Goal: Communication & Community: Answer question/provide support

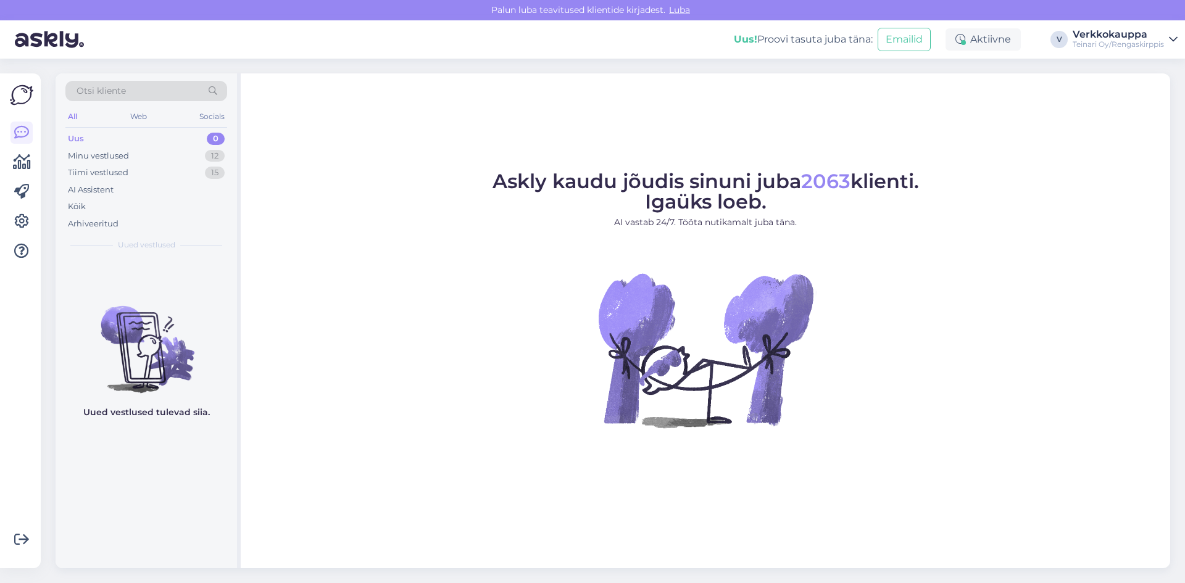
drag, startPoint x: 94, startPoint y: 126, endPoint x: 96, endPoint y: 139, distance: 13.0
click at [94, 127] on div "All Web Socials" at bounding box center [146, 118] width 162 height 19
click at [96, 141] on div "Uus 0" at bounding box center [146, 138] width 162 height 17
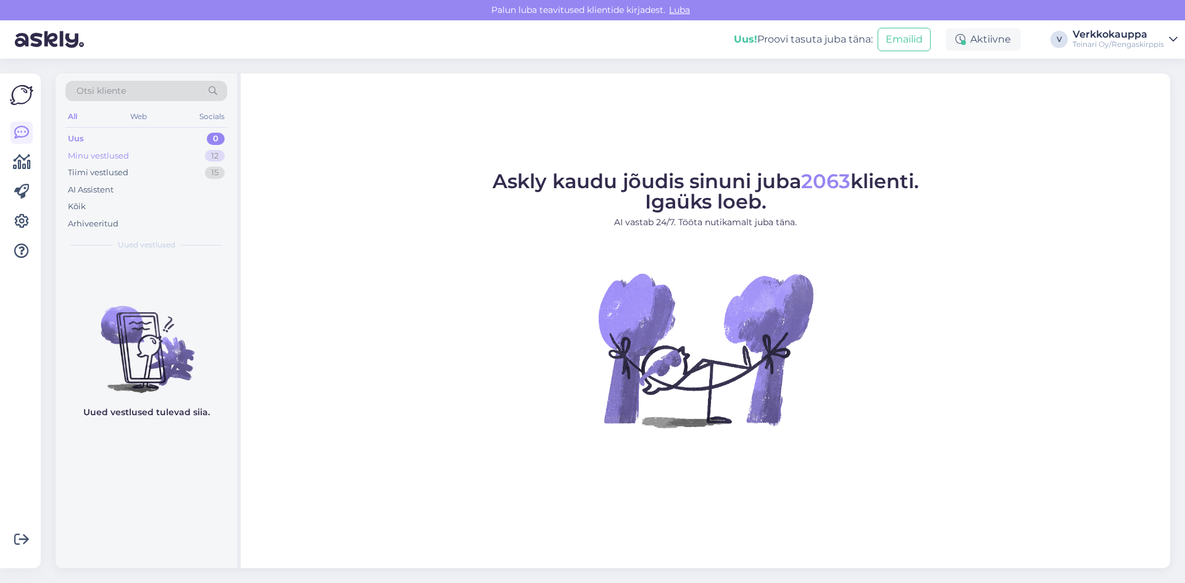
click at [103, 152] on div "Minu vestlused" at bounding box center [98, 156] width 61 height 12
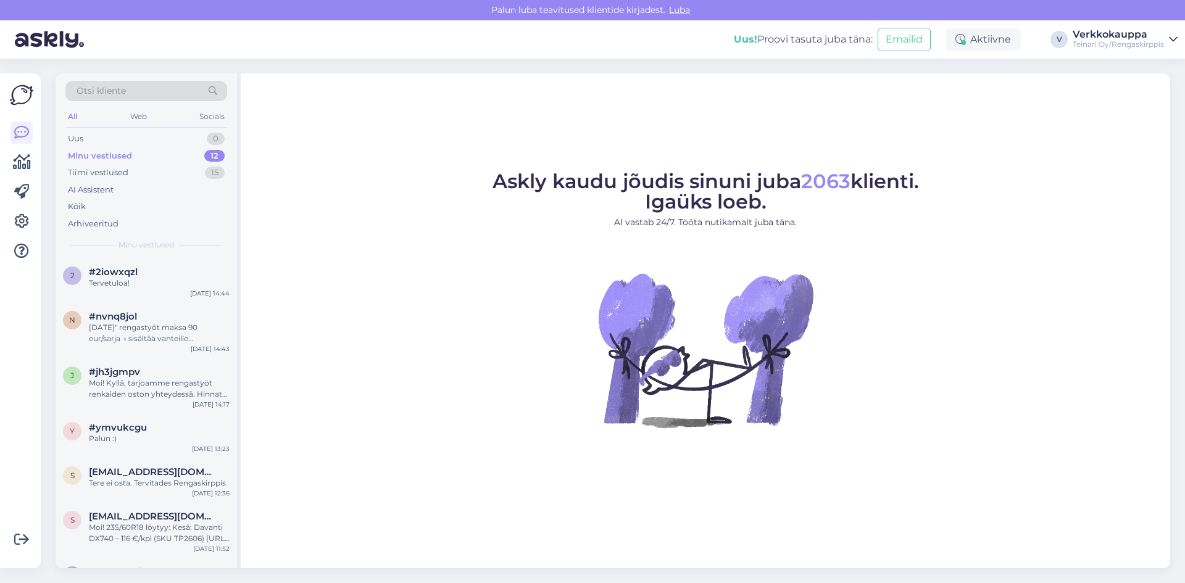
click at [122, 156] on div "Minu vestlused" at bounding box center [100, 156] width 64 height 12
click at [120, 289] on div "2 #2iowxqzl Tervetuloa! [DATE] 14:44" at bounding box center [146, 280] width 181 height 44
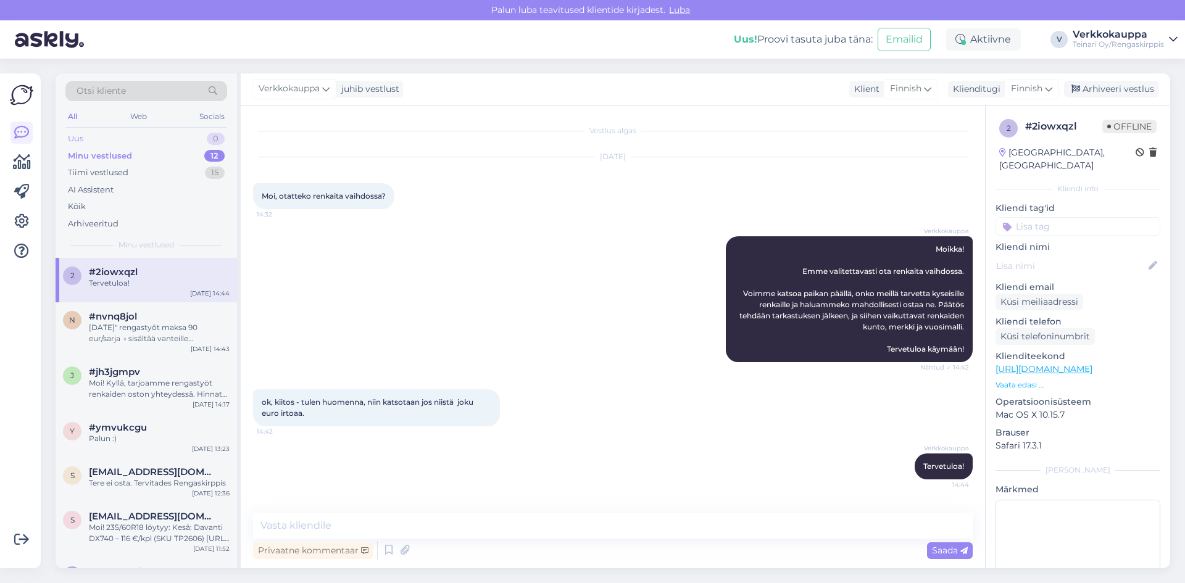
click at [101, 139] on div "Uus 0" at bounding box center [146, 138] width 162 height 17
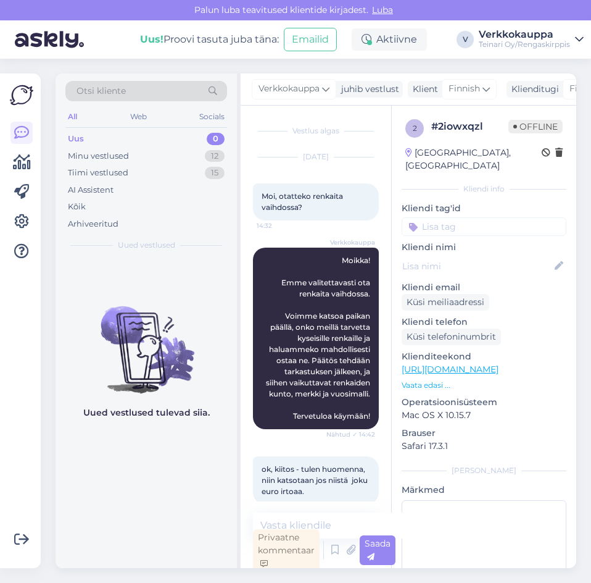
click at [103, 136] on div "Uus 0" at bounding box center [146, 138] width 162 height 17
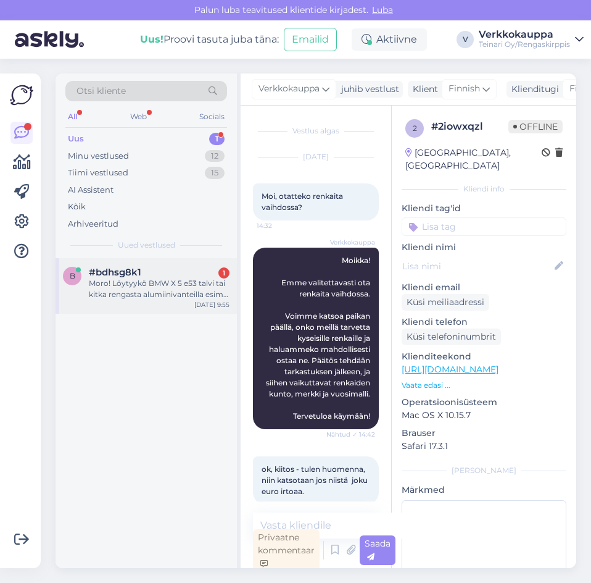
click at [146, 289] on div "Moro! Löytyykö BMW X 5 e53 talvi tai kitka rengasta alumiinivanteilla esim 18-1…" at bounding box center [159, 289] width 141 height 22
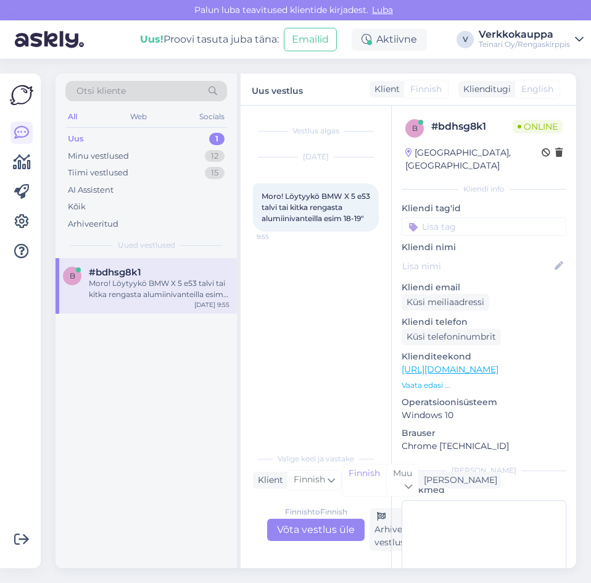
click at [332, 529] on div "Finnish to Finnish Võta vestlus üle" at bounding box center [316, 529] width 98 height 22
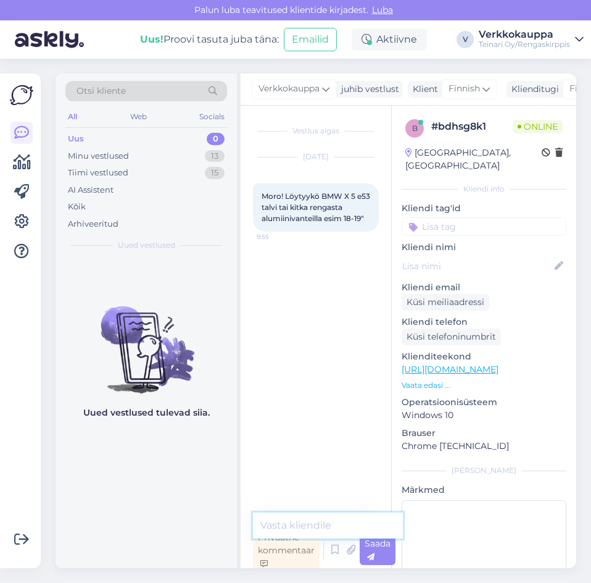
click at [294, 522] on textarea at bounding box center [328, 525] width 150 height 26
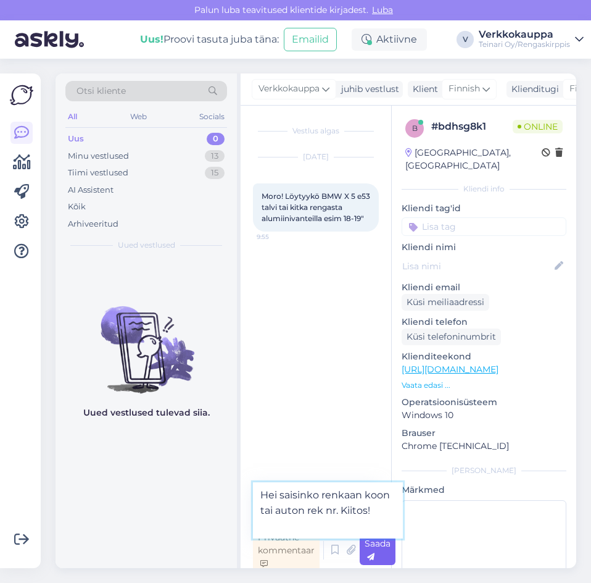
type textarea "Hei saisinko renkaan koon tai auton rek nr. Kiitos!"
click at [369, 554] on icon at bounding box center [370, 556] width 7 height 7
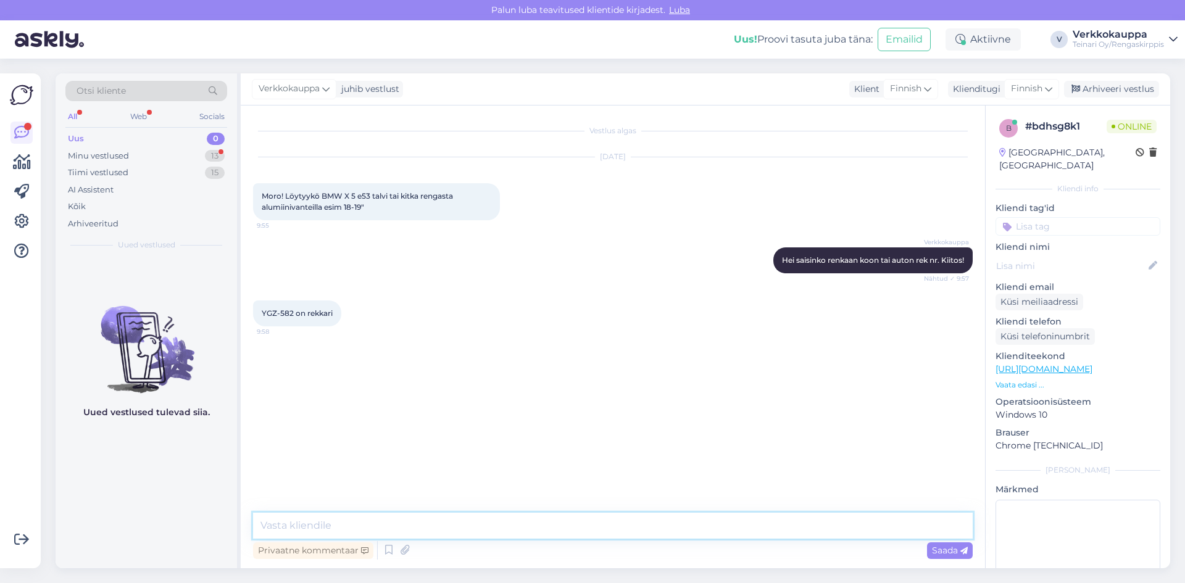
click at [329, 523] on textarea at bounding box center [613, 526] width 720 height 26
type textarea "p"
paste textarea "[URL][DOMAIN_NAME]"
click at [294, 512] on textarea "Uudet löytyy täältä [URL][DOMAIN_NAME]" at bounding box center [613, 518] width 720 height 41
click at [291, 510] on textarea "Uudet kitkarenkaat löytyy täältä [URL][DOMAIN_NAME]" at bounding box center [613, 518] width 720 height 41
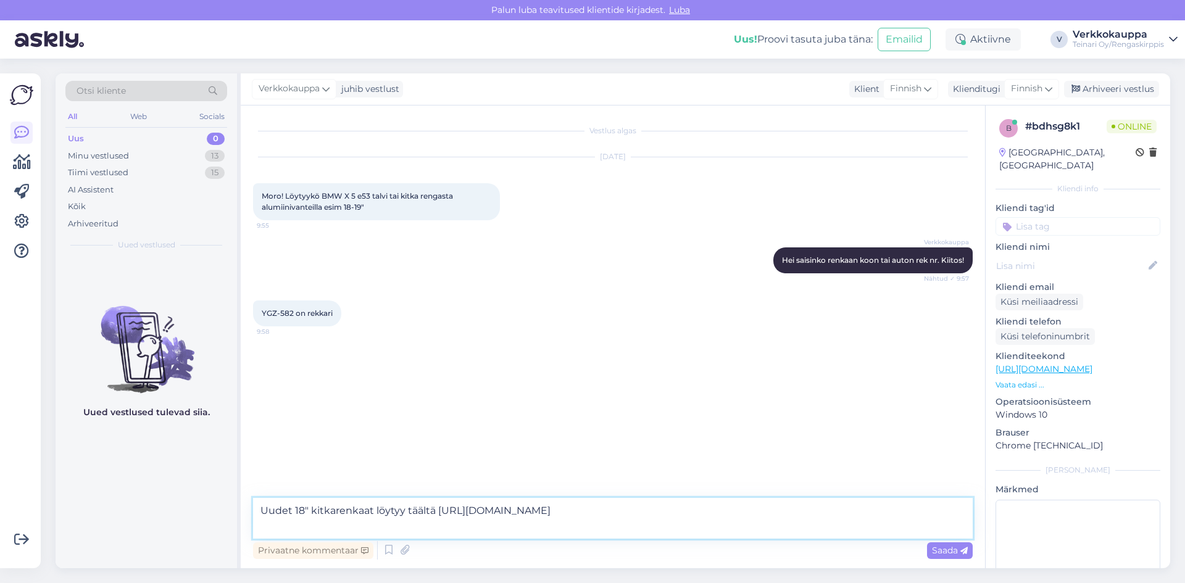
click at [616, 528] on textarea "Uudet 18" kitkarenkaat löytyy täältä [URL][DOMAIN_NAME]" at bounding box center [613, 518] width 720 height 41
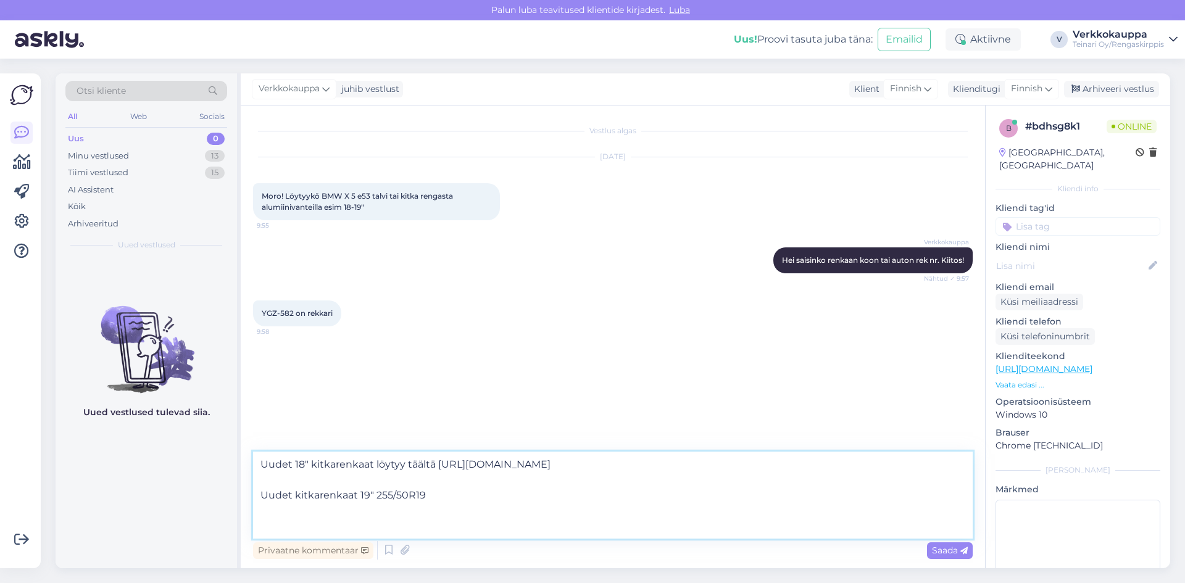
paste textarea "[URL][DOMAIN_NAME]"
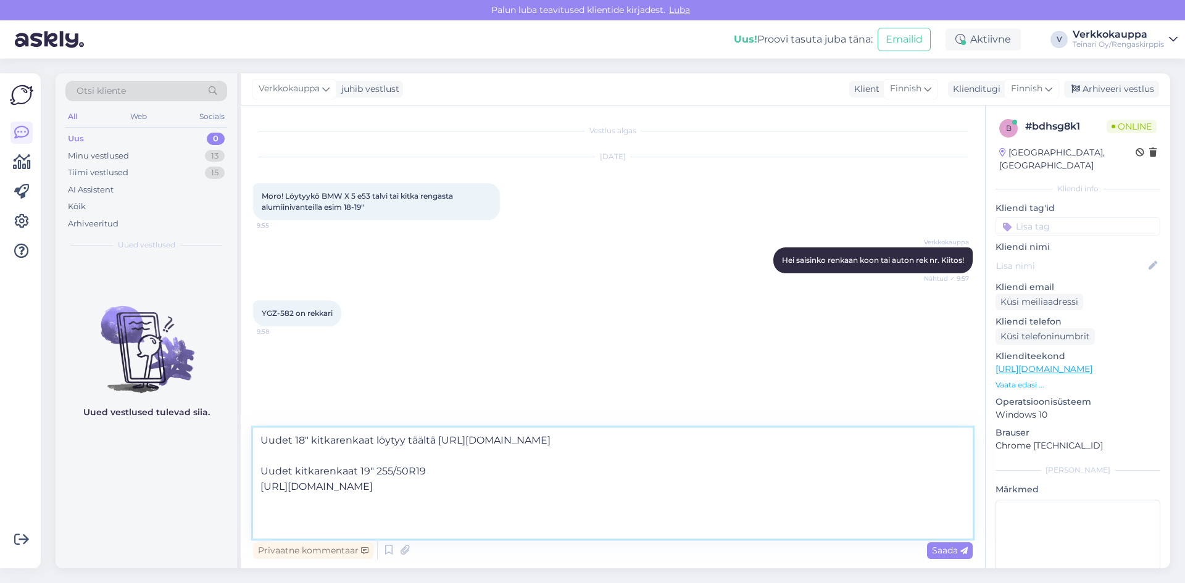
scroll to position [15, 0]
drag, startPoint x: 360, startPoint y: 472, endPoint x: 264, endPoint y: 475, distance: 96.3
click at [264, 475] on textarea "Uudet 18" kitkarenkaat löytyy täältä [URL][DOMAIN_NAME] Uudet kitkarenkaat 19" …" at bounding box center [613, 483] width 720 height 111
click at [269, 522] on textarea "Uudet 18" kitkarenkaat löytyy täältä [URL][DOMAIN_NAME] 19" 255/50R19 [URL][DOM…" at bounding box center [613, 483] width 720 height 111
click at [354, 470] on textarea "Uudet 18" kitkarenkaat löytyy täältä [URL][DOMAIN_NAME] 19" 255/50R19 [URL][DOM…" at bounding box center [613, 483] width 720 height 111
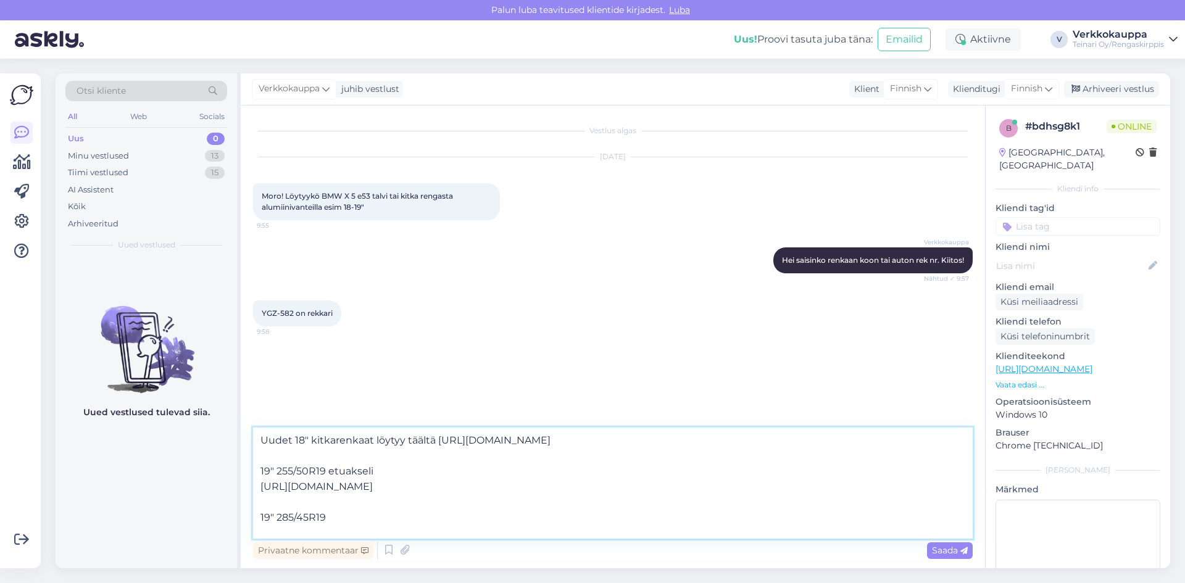
scroll to position [38, 0]
click at [365, 524] on textarea "Uudet 18" kitkarenkaat löytyy täältä [URL][DOMAIN_NAME] 19" 255/50R19 etuakseli…" at bounding box center [613, 483] width 720 height 111
click at [363, 506] on textarea "Uudet 18" kitkarenkaat löytyy täältä [URL][DOMAIN_NAME] 19" 255/50R19 etuakseli…" at bounding box center [613, 483] width 720 height 111
click at [407, 502] on textarea "Uudet 18" kitkarenkaat löytyy täältä [URL][DOMAIN_NAME] 19" 255/50R19 etuakseli…" at bounding box center [613, 483] width 720 height 111
click at [408, 520] on textarea "Uudet 18" kitkarenkaat löytyy täältä [URL][DOMAIN_NAME] 19" 255/50R19 etuakseli…" at bounding box center [613, 483] width 720 height 111
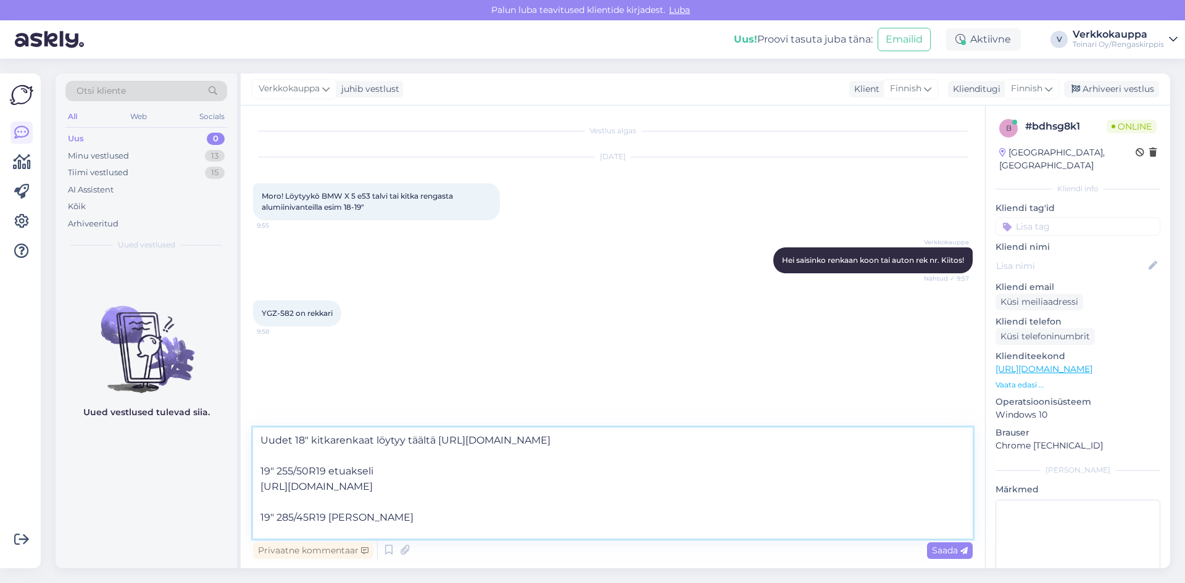
click at [412, 509] on textarea "Uudet 18" kitkarenkaat löytyy täältä [URL][DOMAIN_NAME] 19" 255/50R19 etuakseli…" at bounding box center [613, 483] width 720 height 111
drag, startPoint x: 406, startPoint y: 506, endPoint x: 256, endPoint y: 513, distance: 150.8
click at [256, 513] on textarea "Uudet 18" kitkarenkaat löytyy täältä [URL][DOMAIN_NAME] 19" 255/50R19 etuakseli…" at bounding box center [613, 483] width 720 height 111
drag, startPoint x: 373, startPoint y: 449, endPoint x: 329, endPoint y: 448, distance: 44.4
click at [329, 448] on textarea "Uudet 18" kitkarenkaat löytyy täältä [URL][DOMAIN_NAME] 19" 255/50R19 etuakseli…" at bounding box center [613, 483] width 720 height 111
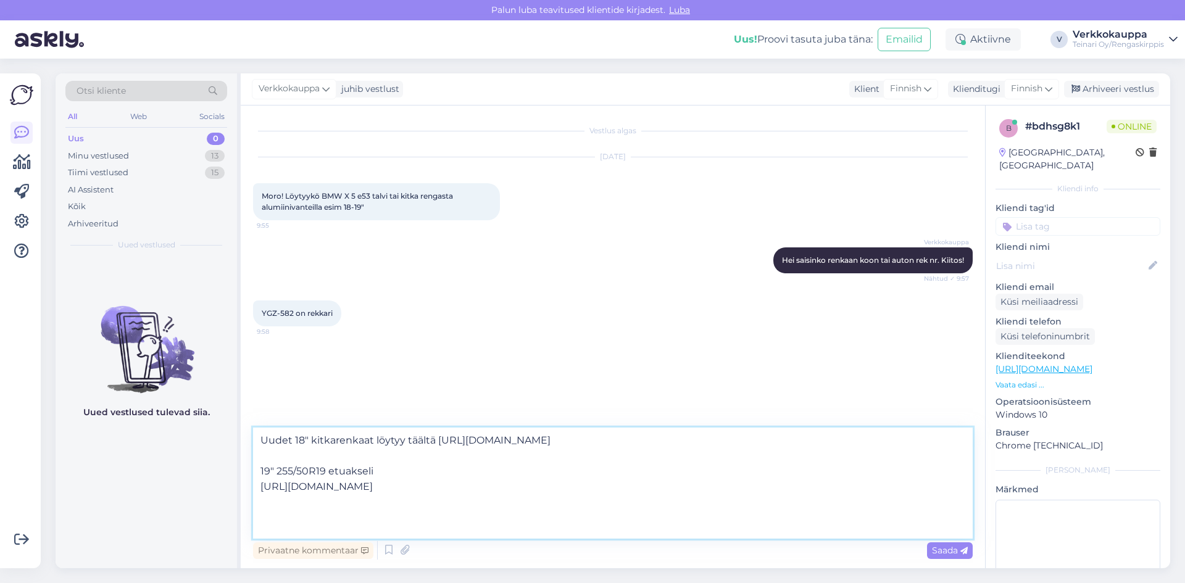
click at [407, 447] on textarea "Uudet 18" kitkarenkaat löytyy täältä [URL][DOMAIN_NAME] 19" 255/50R19 etuakseli…" at bounding box center [613, 483] width 720 height 111
click at [267, 475] on textarea "Uudet 18" kitkarenkaat löytyy täältä [URL][DOMAIN_NAME] 19" 255/50R19 etuakseli…" at bounding box center [613, 483] width 720 height 111
drag, startPoint x: 377, startPoint y: 484, endPoint x: 277, endPoint y: 486, distance: 99.4
click at [277, 486] on textarea "Uudet 18" kitkarenkaat löytyy täältä [URL][DOMAIN_NAME] 19" 255/50R19 etuakseli…" at bounding box center [613, 483] width 720 height 111
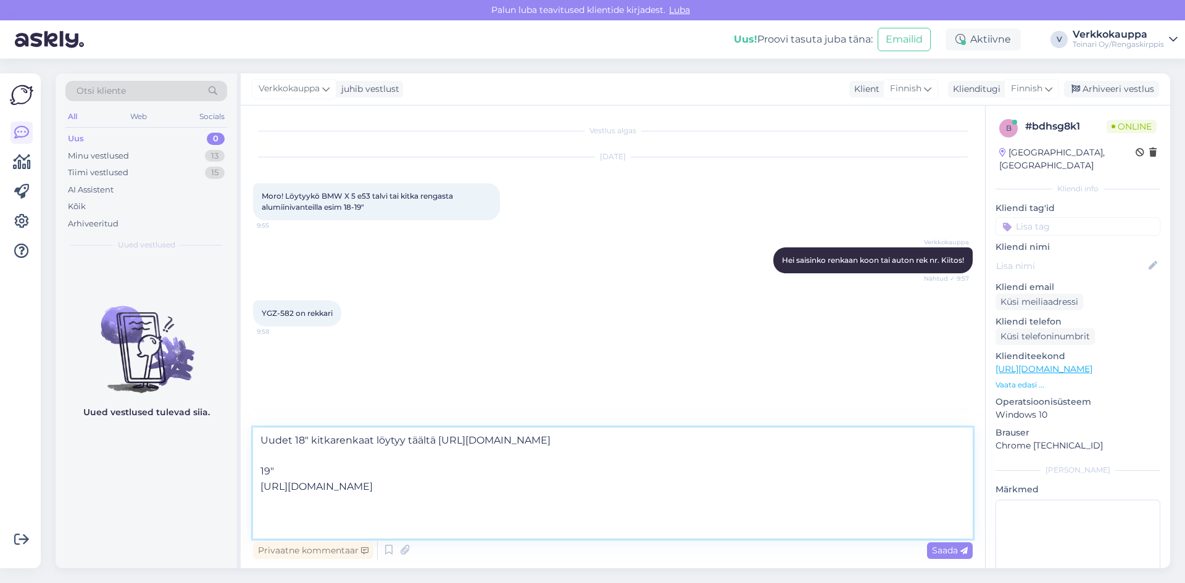
click at [259, 504] on textarea "Uudet 18" kitkarenkaat löytyy täältä [URL][DOMAIN_NAME] 19" [URL][DOMAIN_NAME]" at bounding box center [613, 483] width 720 height 111
click at [271, 472] on textarea "Uudet 18" kitkarenkaat löytyy täältä [URL][DOMAIN_NAME] 19" [URL][DOMAIN_NAME]" at bounding box center [613, 483] width 720 height 111
drag, startPoint x: 260, startPoint y: 483, endPoint x: 698, endPoint y: 523, distance: 440.1
click at [698, 523] on textarea "Uudet 18" kitkarenkaat löytyy täältä [URL][DOMAIN_NAME] 19" [URL][DOMAIN_NAME]" at bounding box center [613, 483] width 720 height 111
type textarea "Uudet 18" kitkarenkaat löytyy täältä [URL][DOMAIN_NAME]"
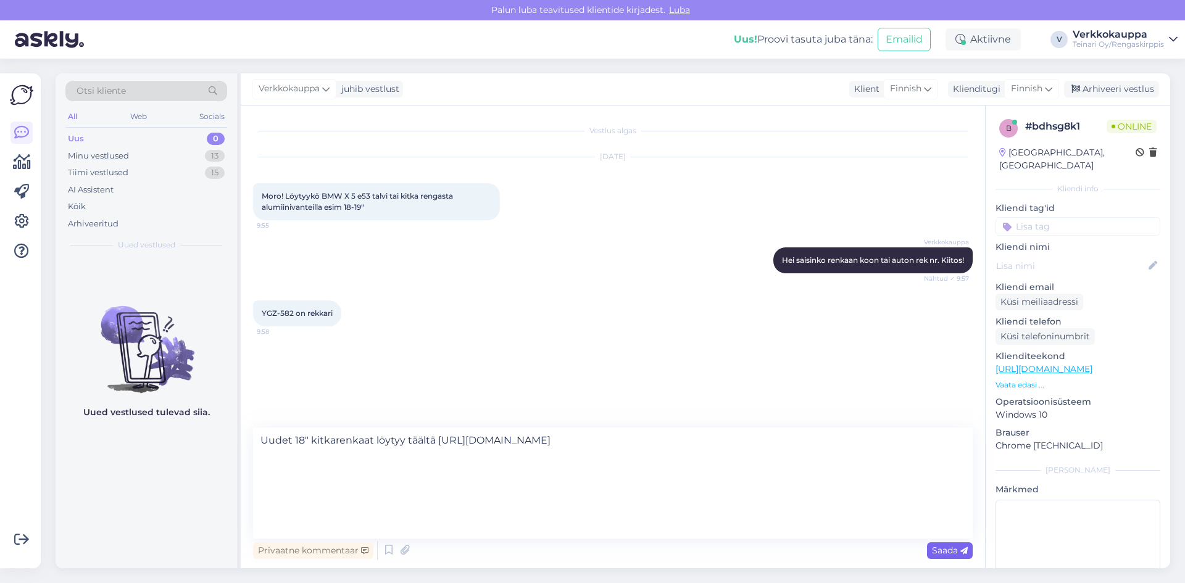
click at [942, 552] on span "Saada" at bounding box center [950, 550] width 36 height 11
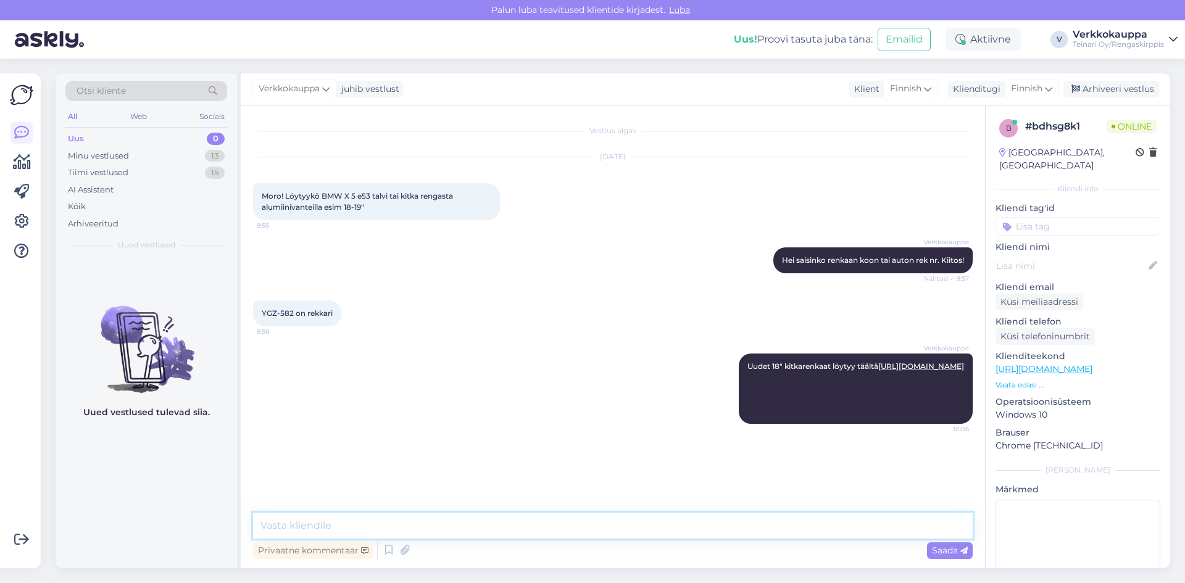
click at [298, 527] on textarea at bounding box center [613, 526] width 720 height 26
drag, startPoint x: 358, startPoint y: 527, endPoint x: 349, endPoint y: 390, distance: 136.7
click at [349, 390] on div "Verkkokauppa Uudet 18" kitkarenkaat löytyy täältä [URL][DOMAIN_NAME] 10:06" at bounding box center [613, 389] width 720 height 98
click at [383, 525] on textarea "Tarvitsetko aluvanteet" at bounding box center [613, 526] width 720 height 26
type textarea "Tarvitsetko vanteet myös?"
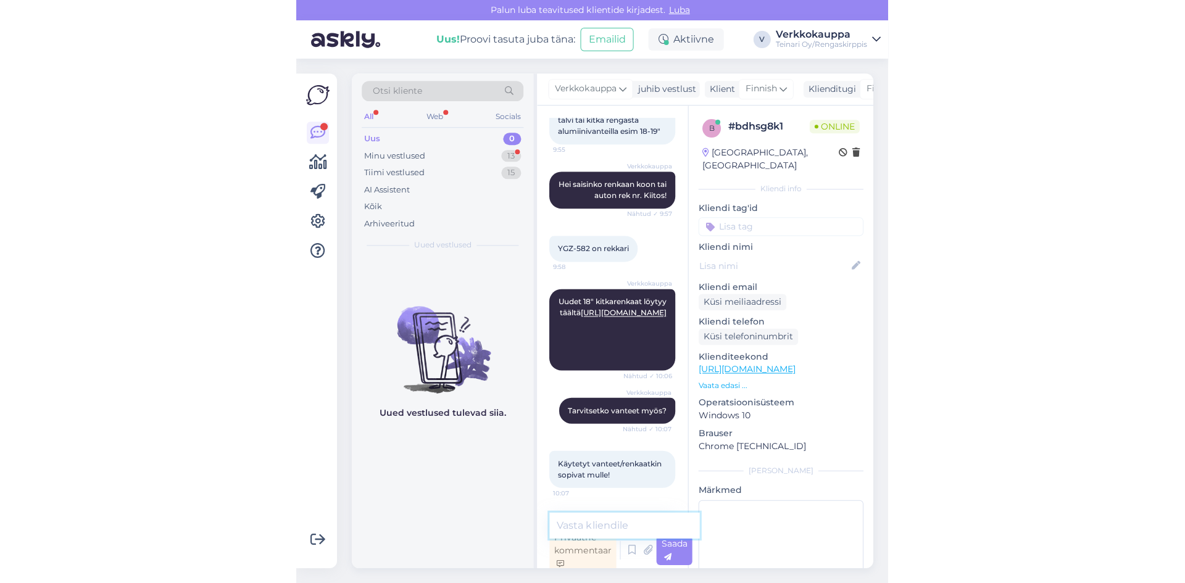
scroll to position [86, 0]
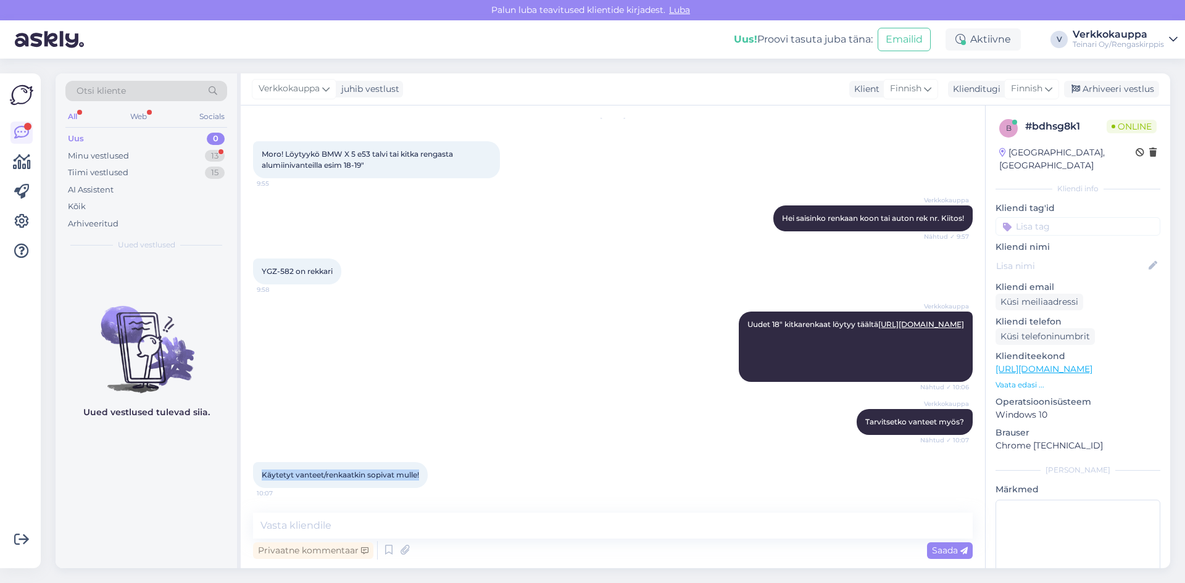
drag, startPoint x: 262, startPoint y: 473, endPoint x: 410, endPoint y: 473, distance: 148.8
click at [422, 469] on div "Käytetyt vanteet/renkaatkin sopivat mulle! 10:07" at bounding box center [340, 475] width 175 height 26
copy span "Käytetyt vanteet/renkaatkin sopivat mulle!"
paste textarea "Tarjosin uusia kitkarenkaita, koska ne ovat juuri nyt alennuksessa ja erittäin …"
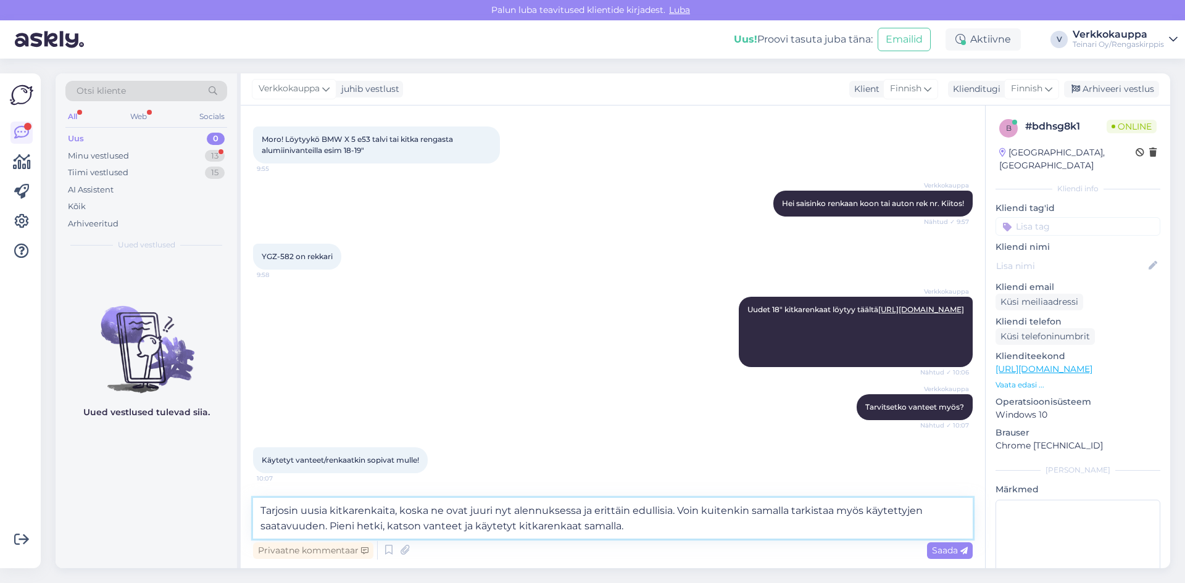
scroll to position [101, 0]
type textarea "Tarjosin uusia kitkarenkaita, koska ne ovat juuri nyt alennuksessa ja erittäin …"
click at [945, 544] on div "Saada" at bounding box center [950, 551] width 46 height 17
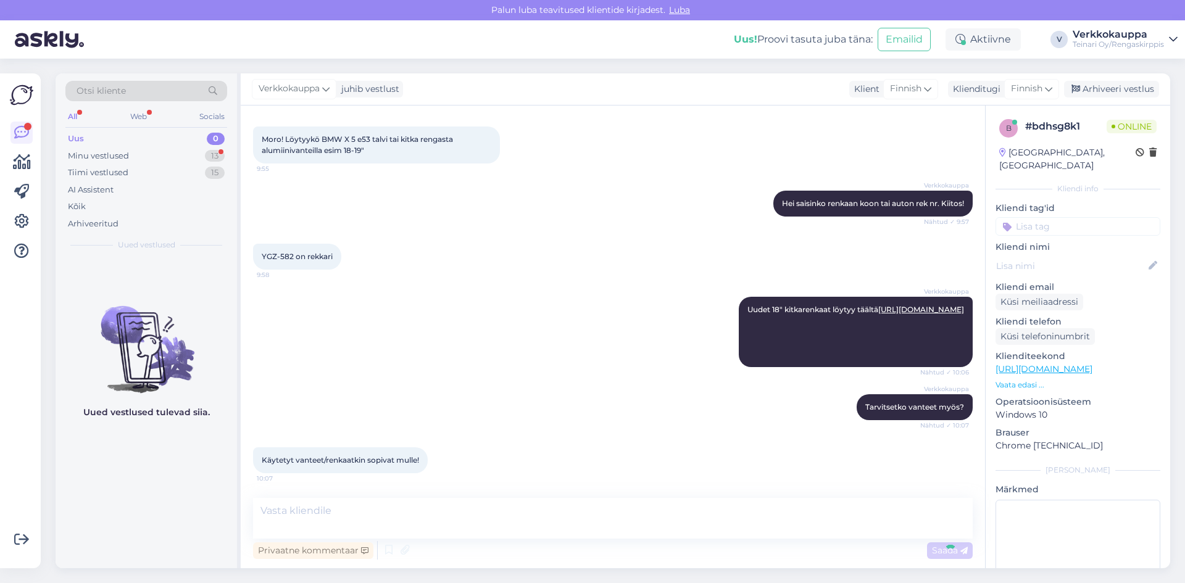
scroll to position [173, 0]
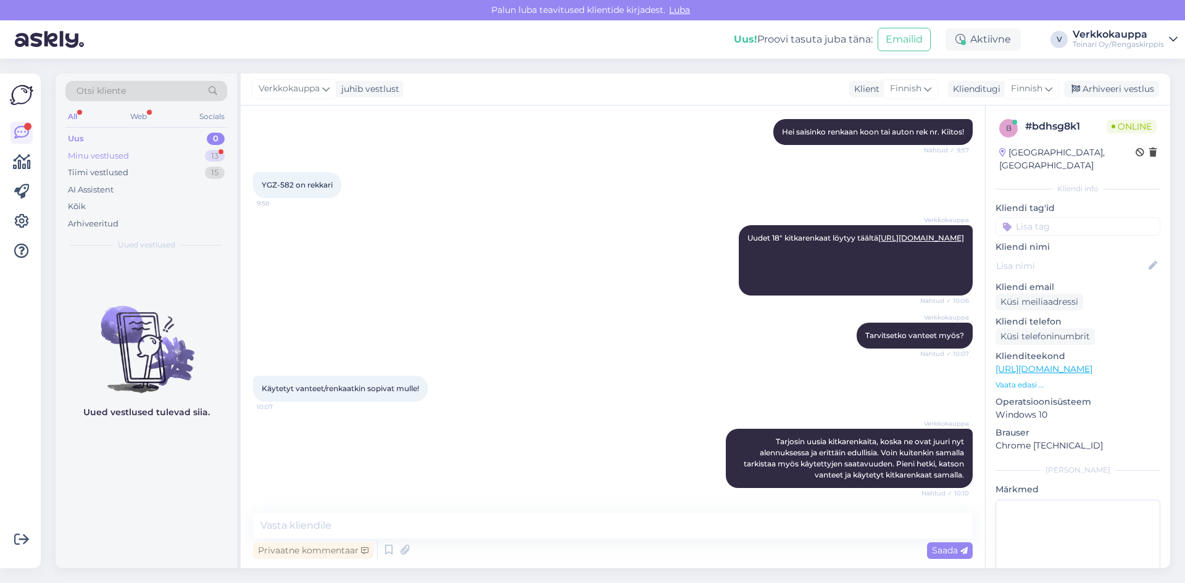
click at [102, 157] on div "Minu vestlused" at bounding box center [98, 156] width 61 height 12
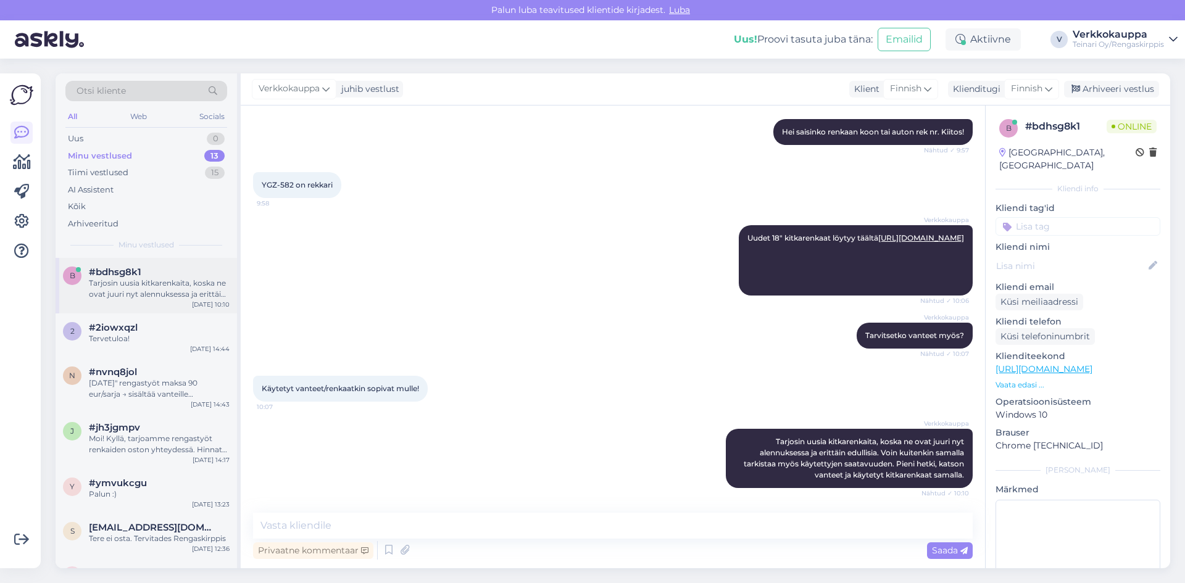
click at [172, 294] on div "Tarjosin uusia kitkarenkaita, koska ne ovat juuri nyt alennuksessa ja erittäin …" at bounding box center [159, 289] width 141 height 22
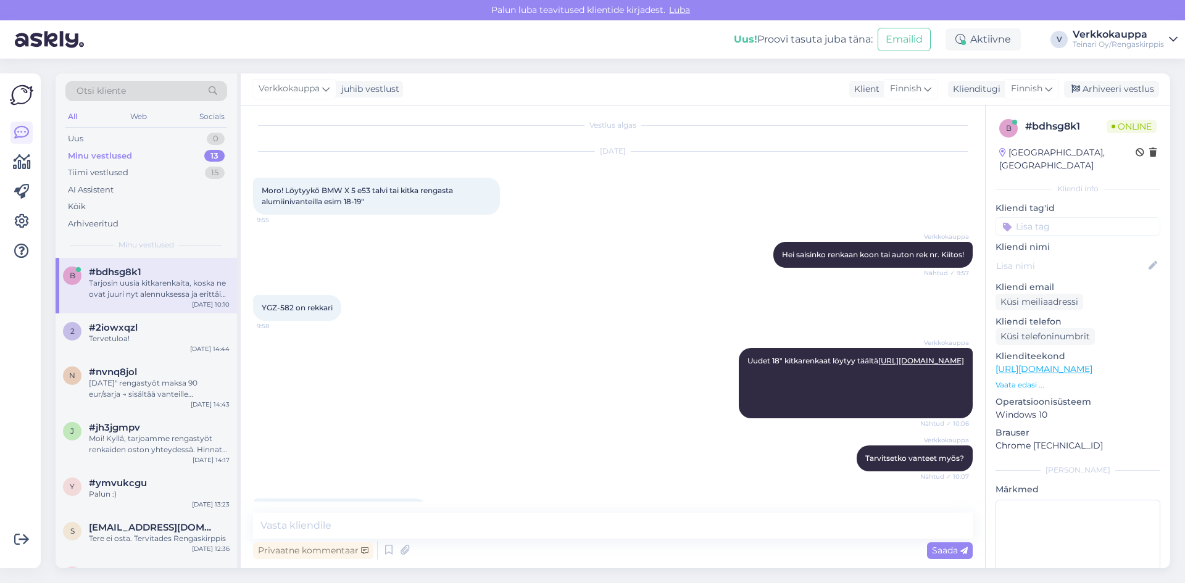
scroll to position [0, 0]
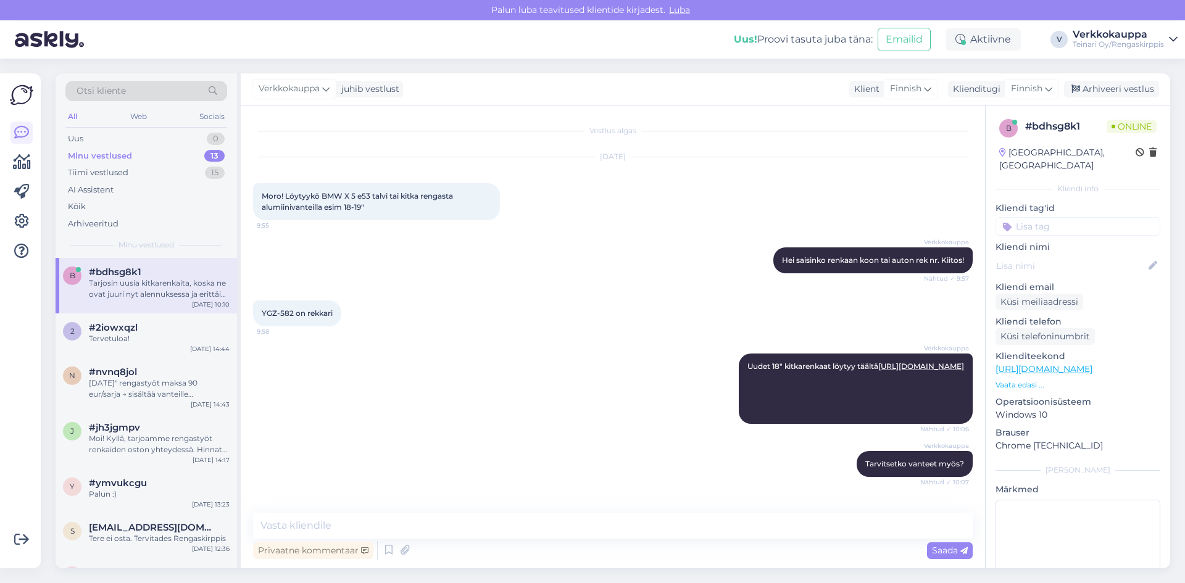
click at [149, 290] on div "Tarjosin uusia kitkarenkaita, koska ne ovat juuri nyt alennuksessa ja erittäin …" at bounding box center [159, 289] width 141 height 22
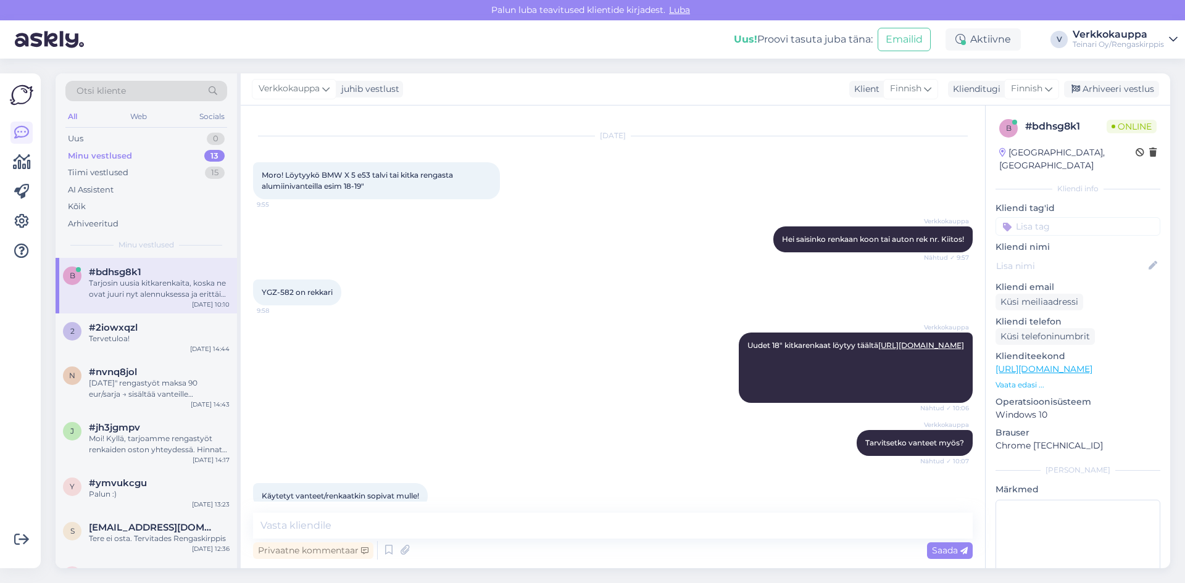
scroll to position [173, 0]
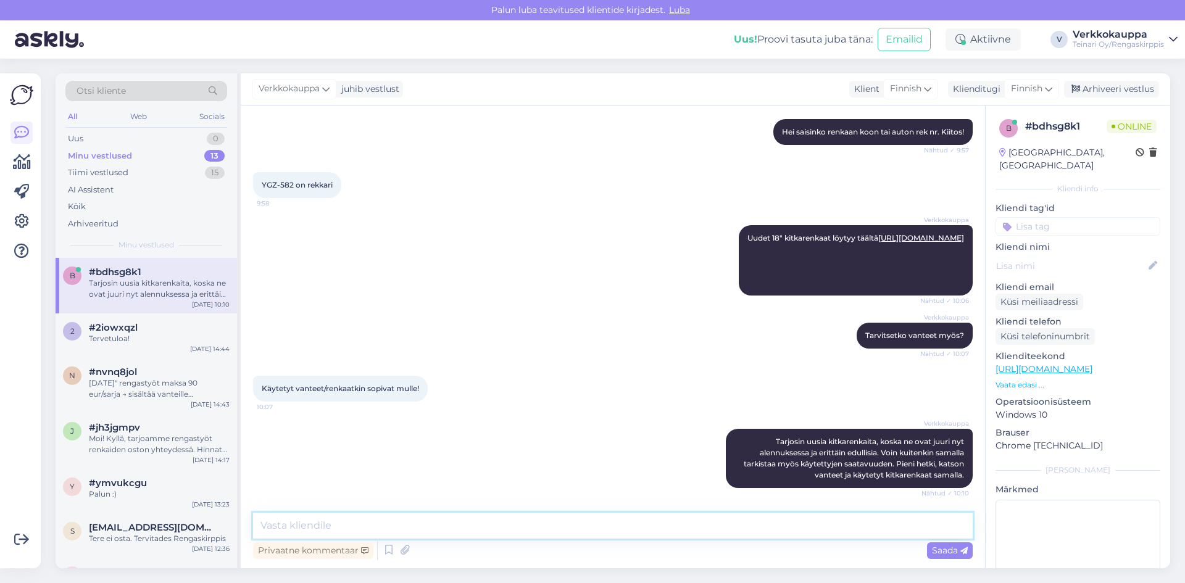
paste textarea "18″ 5×120 ET38 K72,6 18″x8"
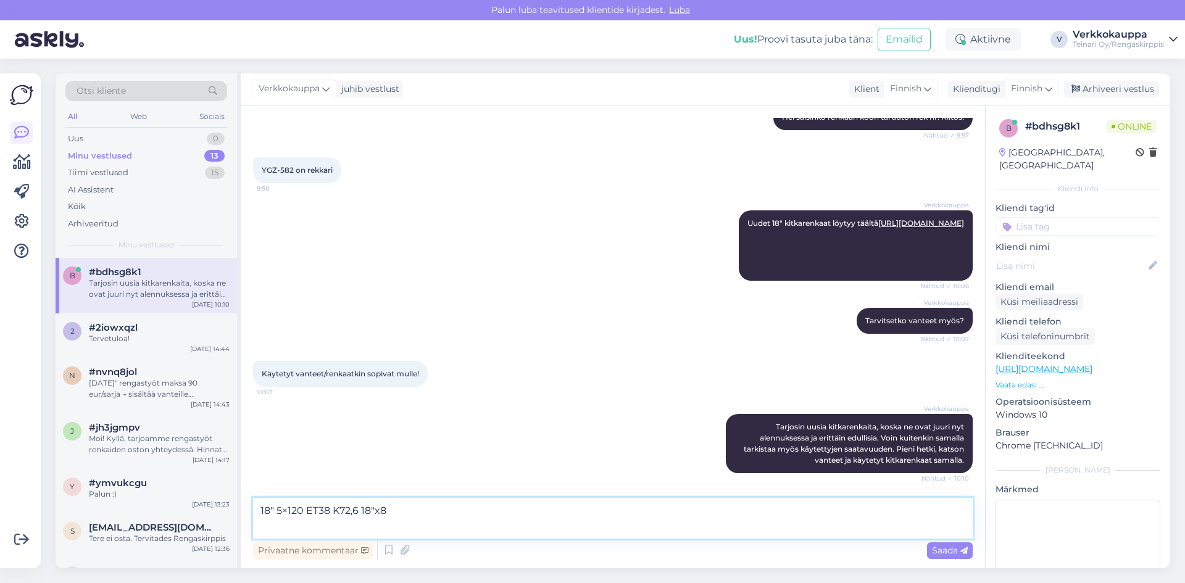
click at [412, 511] on textarea "18″ 5×120 ET38 K72,6 18″x8" at bounding box center [613, 518] width 720 height 41
paste textarea "67,50€/kpl"
drag, startPoint x: 442, startPoint y: 511, endPoint x: 396, endPoint y: 517, distance: 46.6
click at [396, 517] on textarea "18″ 5×120 ET38 K72,6 18″x8 67,50€/kpl 270€" at bounding box center [613, 518] width 720 height 41
click at [393, 510] on textarea "18″ 5×120 ET38 K72,6 18″x8 l 270€" at bounding box center [613, 518] width 720 height 41
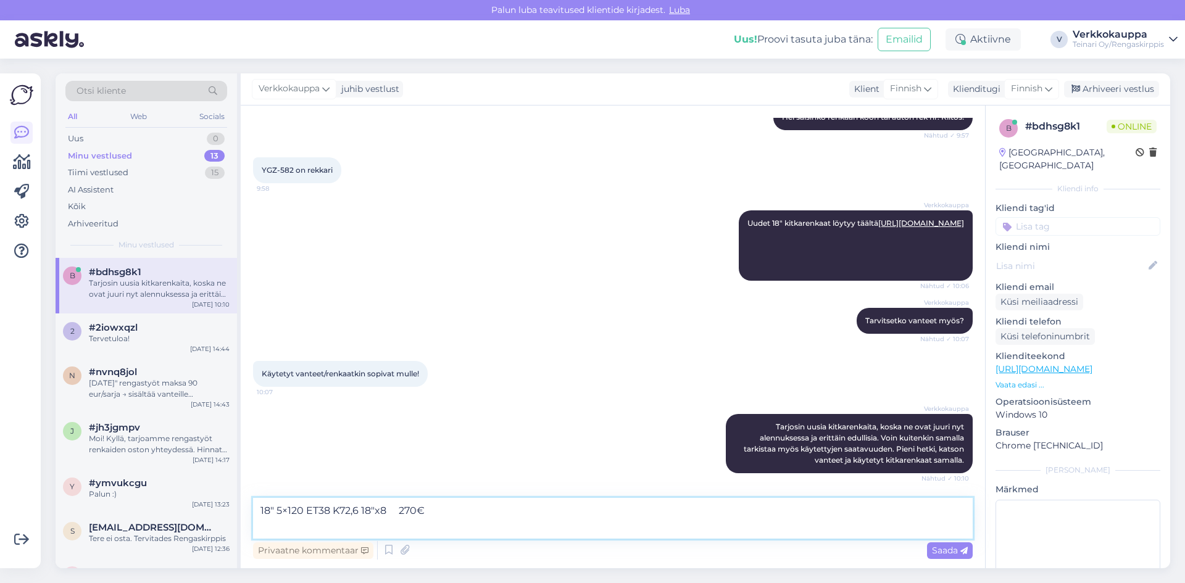
click at [435, 510] on textarea "18″ 5×120 ET38 K72,6 18″x8 270€" at bounding box center [613, 518] width 720 height 41
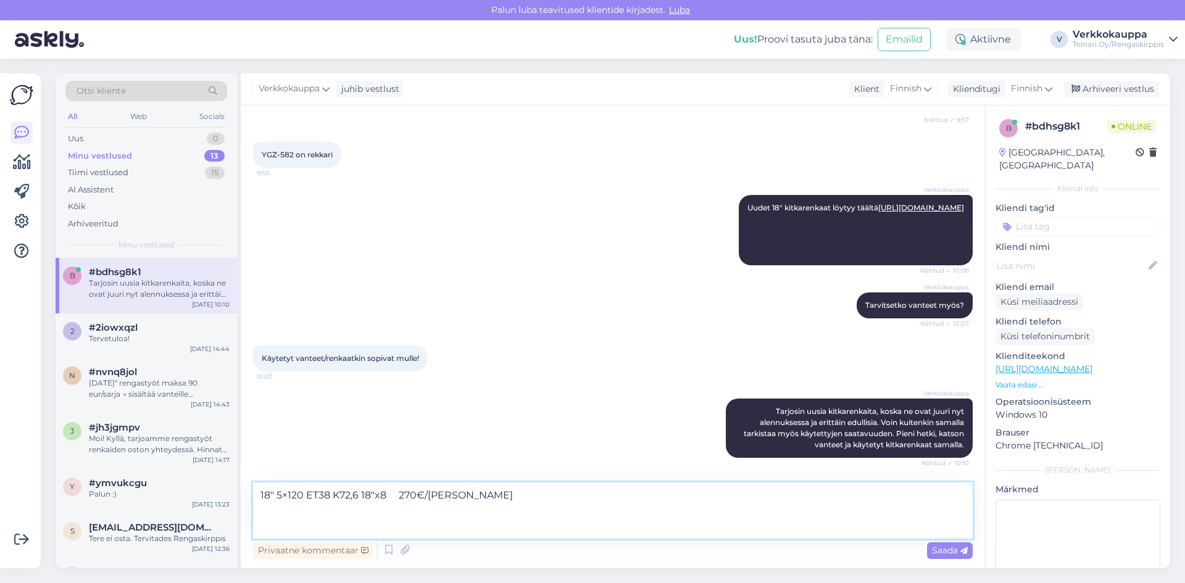
paste textarea "[URL][DOMAIN_NAME]"
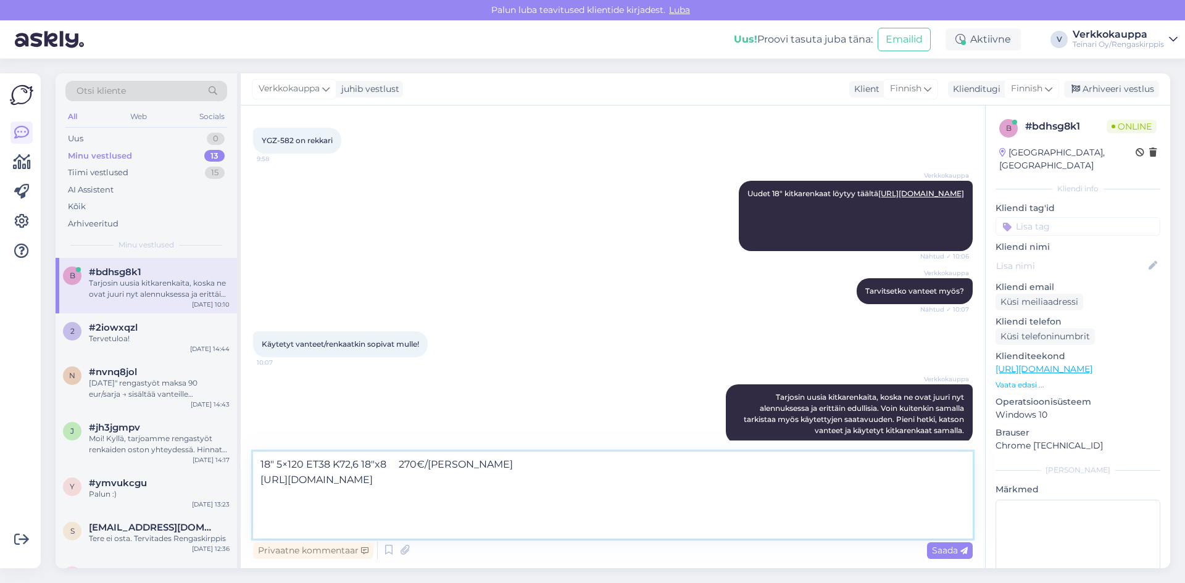
paste textarea "255/55R18 Farroad FRD79 kitka ajamattomat / K15"
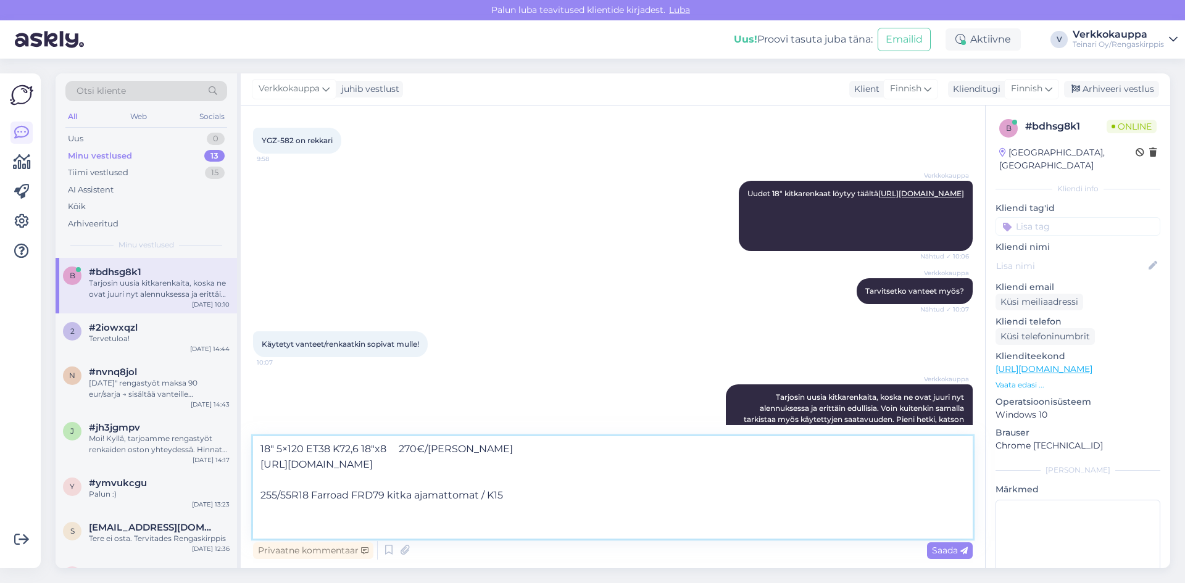
click at [519, 490] on textarea "18″ 5×120 ET38 K72,6 18″x8 270€/[PERSON_NAME] [URL][DOMAIN_NAME] 255/55R18 Farr…" at bounding box center [613, 487] width 720 height 102
drag, startPoint x: 506, startPoint y: 495, endPoint x: 480, endPoint y: 499, distance: 26.3
click at [480, 499] on textarea "18″ 5×120 ET38 K72,6 18″x8 270€/[PERSON_NAME] [URL][DOMAIN_NAME] 255/55R18 Farr…" at bounding box center [613, 487] width 720 height 102
click at [540, 493] on textarea "18″ 5×120 ET38 K72,6 18″x8 270€/[PERSON_NAME] [URL][DOMAIN_NAME] 255/55R18 Farr…" at bounding box center [613, 487] width 720 height 102
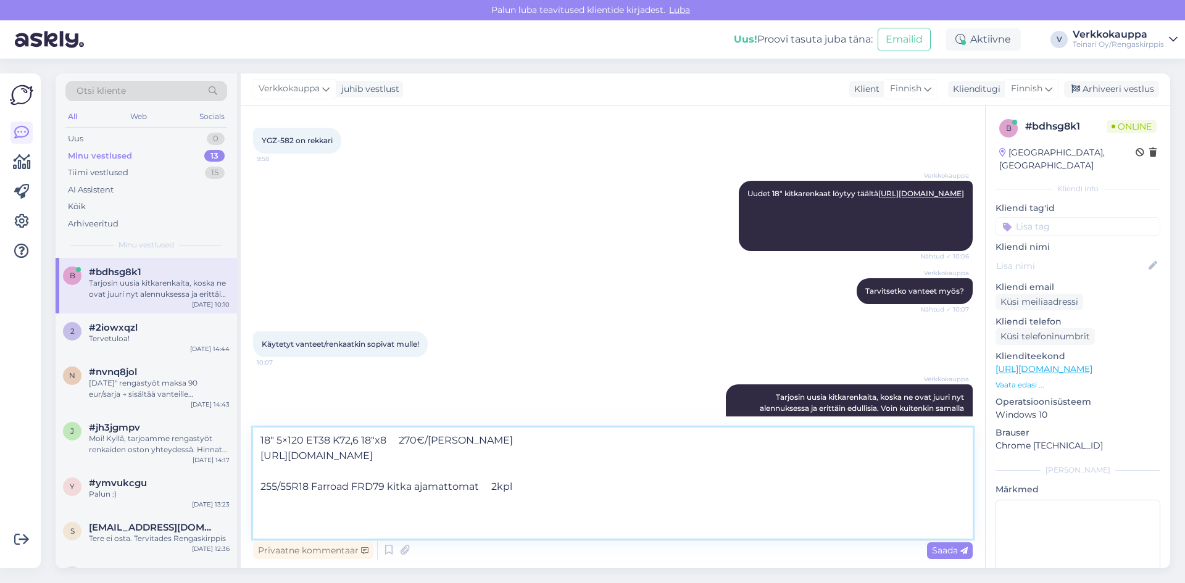
paste textarea "[URL][DOMAIN_NAME]"
click at [269, 523] on textarea "18″ 5×120 ET38 K72,6 18″x8 270€/[PERSON_NAME] [URL][DOMAIN_NAME] 255/55R18 Farr…" at bounding box center [613, 483] width 720 height 111
click at [552, 485] on textarea "18″ 5×120 ET38 K72,6 18″x8 270€/[PERSON_NAME] [URL][DOMAIN_NAME] 255/55R18 Farr…" at bounding box center [613, 483] width 720 height 111
click at [488, 486] on textarea "18″ 5×120 ET38 K72,6 18″x8 270€/[PERSON_NAME] [URL][DOMAIN_NAME] 255/55R18 Farr…" at bounding box center [613, 483] width 720 height 111
click at [662, 501] on textarea "18″ 5×120 ET38 K72,6 18″x8 270€/[PERSON_NAME] [URL][DOMAIN_NAME] 255/55R18 Farr…" at bounding box center [613, 483] width 720 height 111
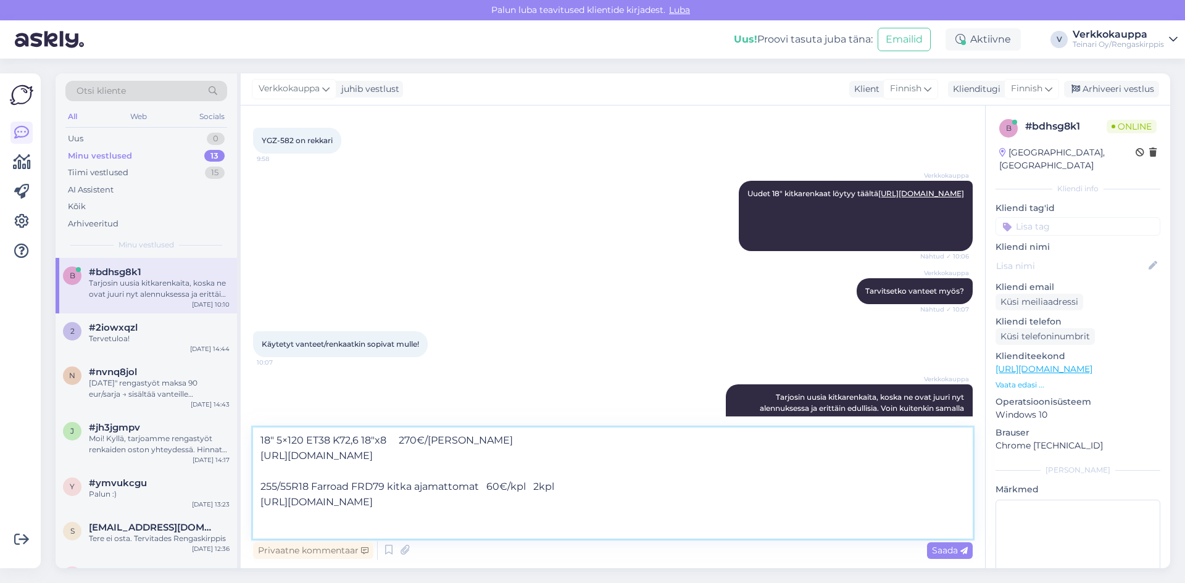
paste textarea "255/55R18 Farroad FRD79 109V kitka ajamattomat"
paste textarea "[URL][DOMAIN_NAME]"
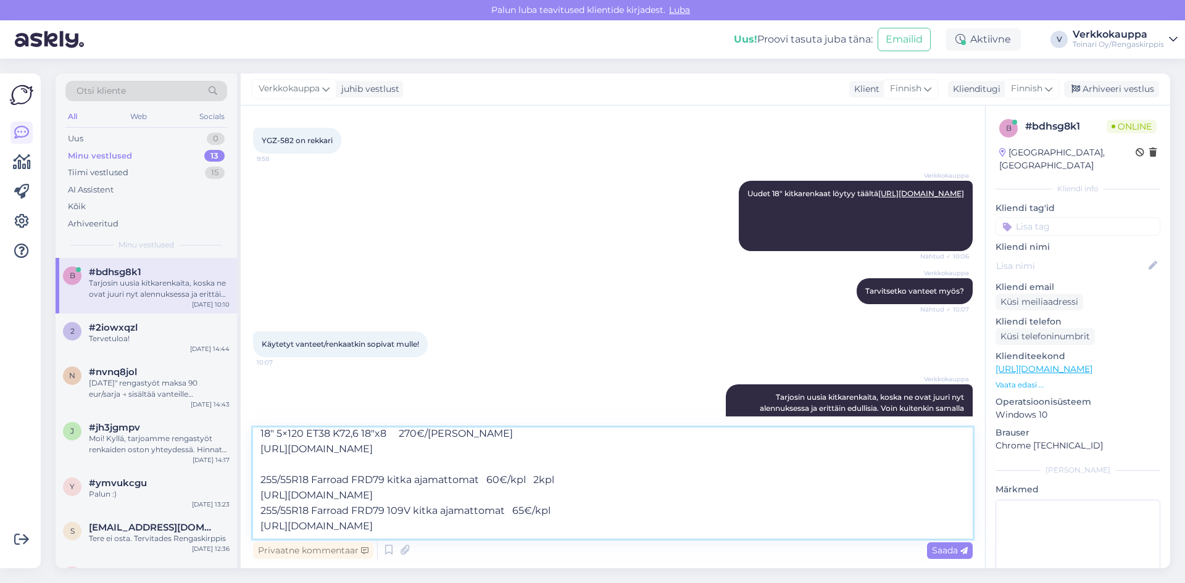
scroll to position [0, 0]
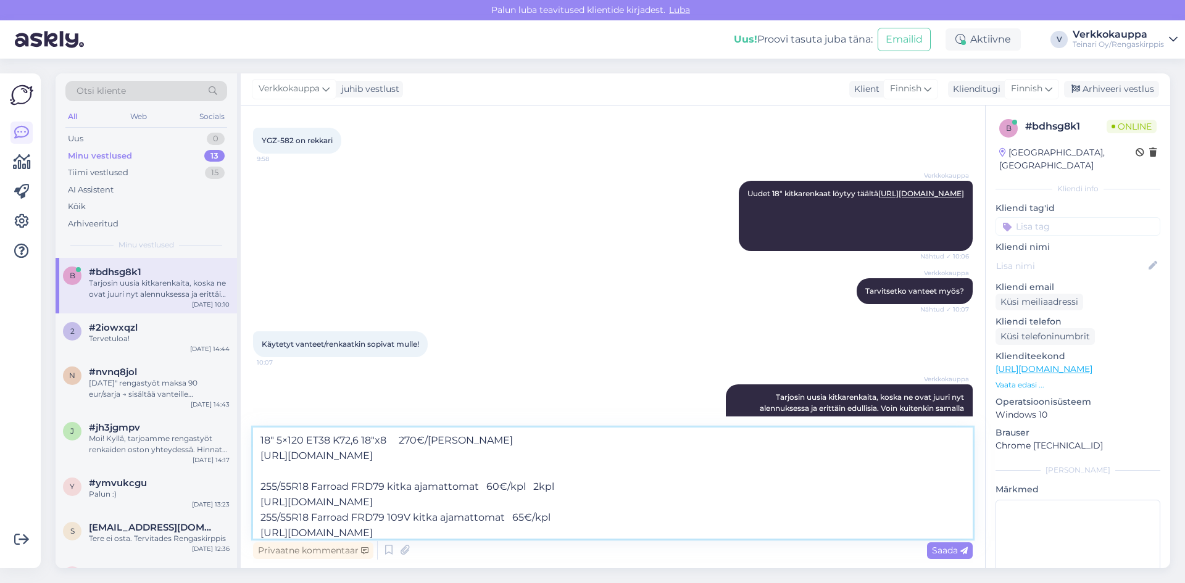
click at [272, 473] on textarea "18″ 5×120 ET38 K72,6 18″x8 270€/[PERSON_NAME] [URL][DOMAIN_NAME] 255/55R18 Farr…" at bounding box center [613, 483] width 720 height 111
click at [284, 486] on textarea "18″ 5×120 ET38 K72,6 18″x8 270€/[PERSON_NAME] [URL][DOMAIN_NAME] Käytettyt kitk…" at bounding box center [613, 483] width 720 height 111
click at [468, 489] on textarea "18″ 5×120 ET38 K72,6 18″x8 270€/[PERSON_NAME] [URL][DOMAIN_NAME] Käyttettyt kit…" at bounding box center [613, 483] width 720 height 111
click at [476, 489] on textarea "18″ 5×120 ET38 K72,6 18″x8 270€/[PERSON_NAME] [URL][DOMAIN_NAME] Käyttettyt kit…" at bounding box center [613, 483] width 720 height 111
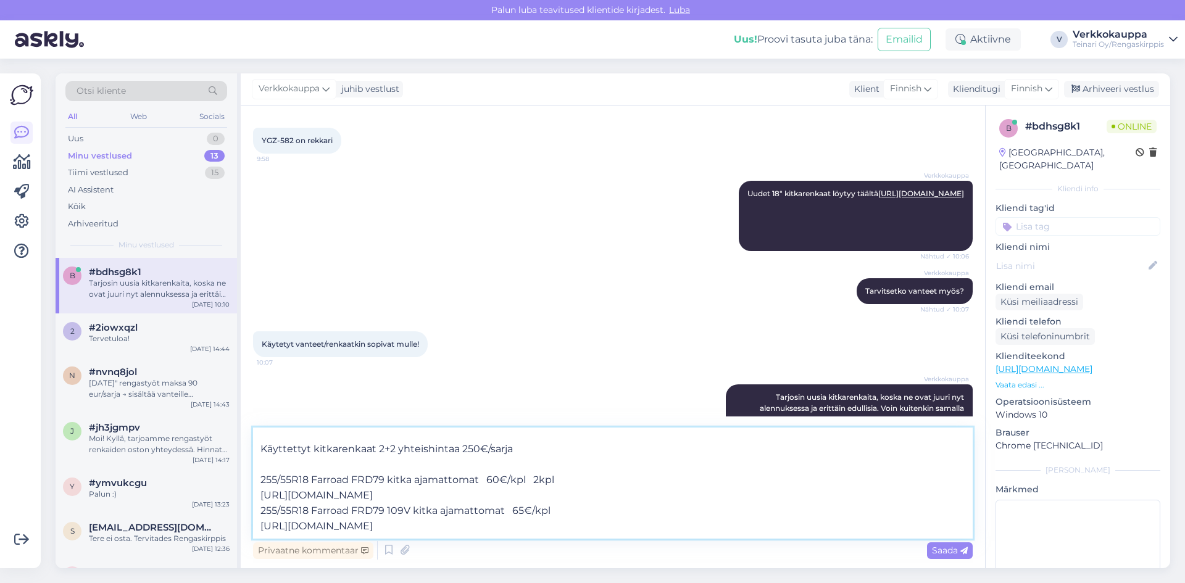
scroll to position [69, 0]
drag, startPoint x: 694, startPoint y: 499, endPoint x: 696, endPoint y: 487, distance: 12.6
click at [696, 499] on textarea "18″ 5×120 ET38 K72,6 18″x8 270€/[PERSON_NAME] [URL][DOMAIN_NAME] Käyttettyt kit…" at bounding box center [613, 483] width 720 height 111
paste textarea "255/55R18 Farroad FRD79 kitka 8mm"
paste textarea "55,00€/kpl"
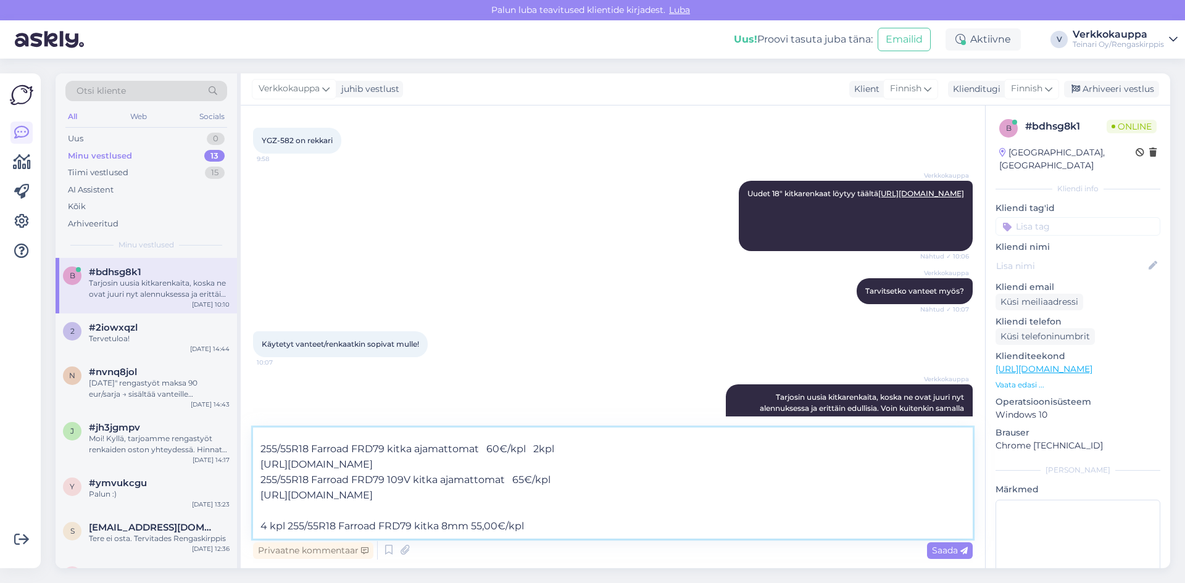
click at [472, 527] on textarea "18″ 5×120 ET38 K72,6 18″x8 270€/[PERSON_NAME] [URL][DOMAIN_NAME] Käyttettyt kit…" at bounding box center [613, 483] width 720 height 111
click at [557, 528] on textarea "18″ 5×120 ET38 K72,6 18″x8 270€/[PERSON_NAME] [URL][DOMAIN_NAME] Käyttettyt kit…" at bounding box center [613, 483] width 720 height 111
type textarea "18″ 5×120 ET38 K72,6 18″x8 270€/[PERSON_NAME] [URL][DOMAIN_NAME] Käyttettyt kit…"
click at [936, 552] on span "Saada" at bounding box center [950, 550] width 36 height 11
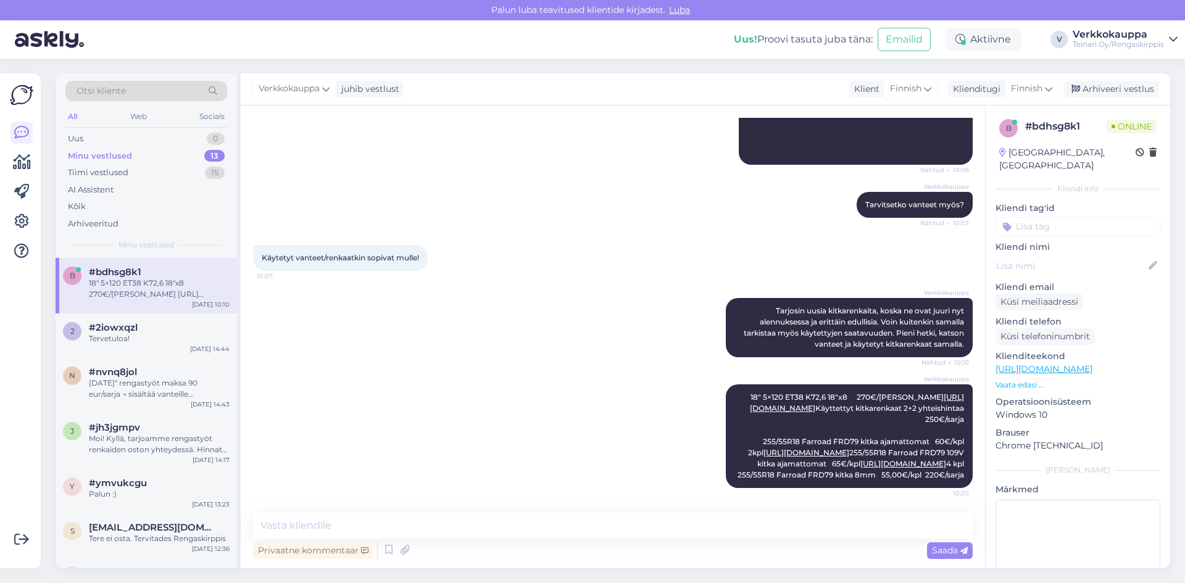
scroll to position [0, 0]
paste textarea "18″ 5X120 KR72,6 ET43 8″ BMW M Sport"
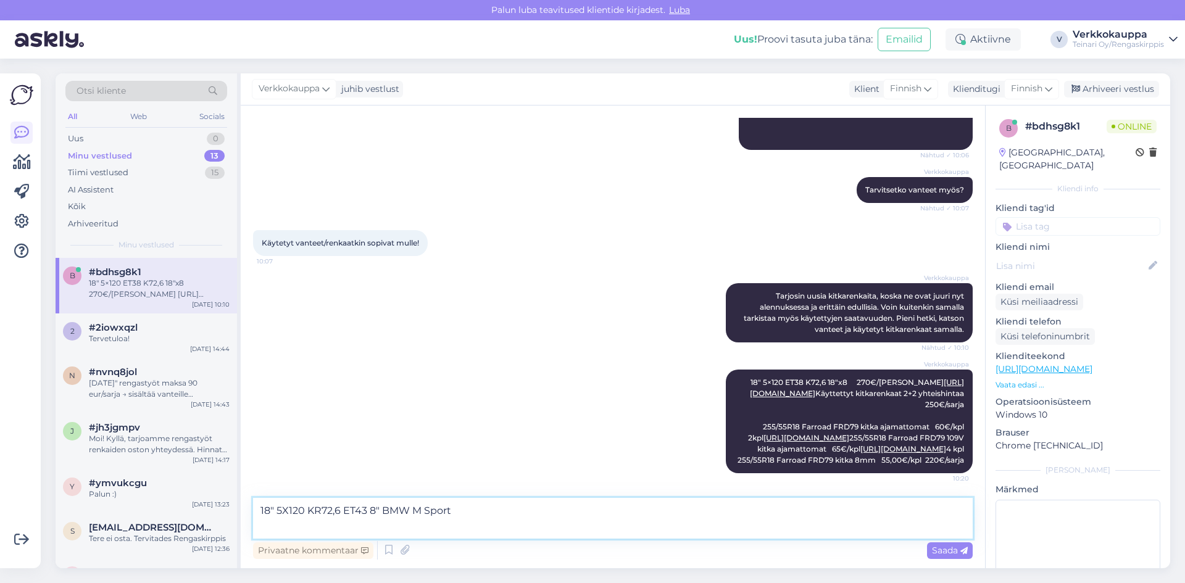
paste textarea "[URL][DOMAIN_NAME]"
type textarea "18″ 5X120 KR72,6 ET43 8″ BMW M Sport [URL][DOMAIN_NAME]"
click at [944, 552] on span "Saada" at bounding box center [950, 550] width 36 height 11
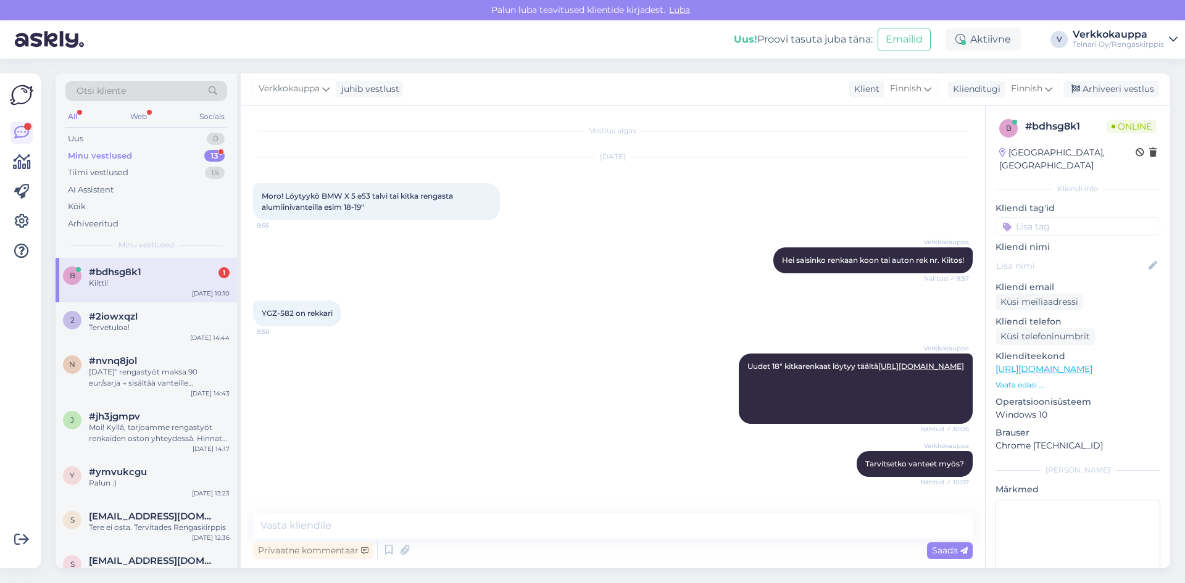
scroll to position [510, 0]
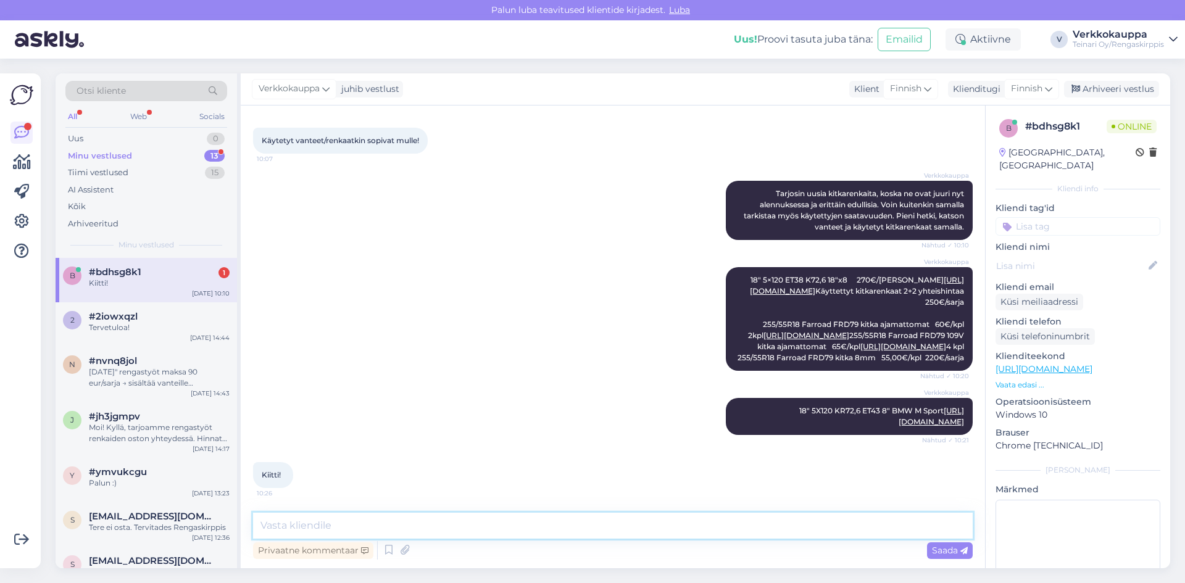
click at [344, 528] on textarea at bounding box center [613, 526] width 720 height 26
type textarea "Ole hyvää! Toivottavasti löytyy valikoimasta sopivat:) Kysy vaan tarvittaessa l…"
click at [951, 552] on span "Saada" at bounding box center [950, 550] width 36 height 11
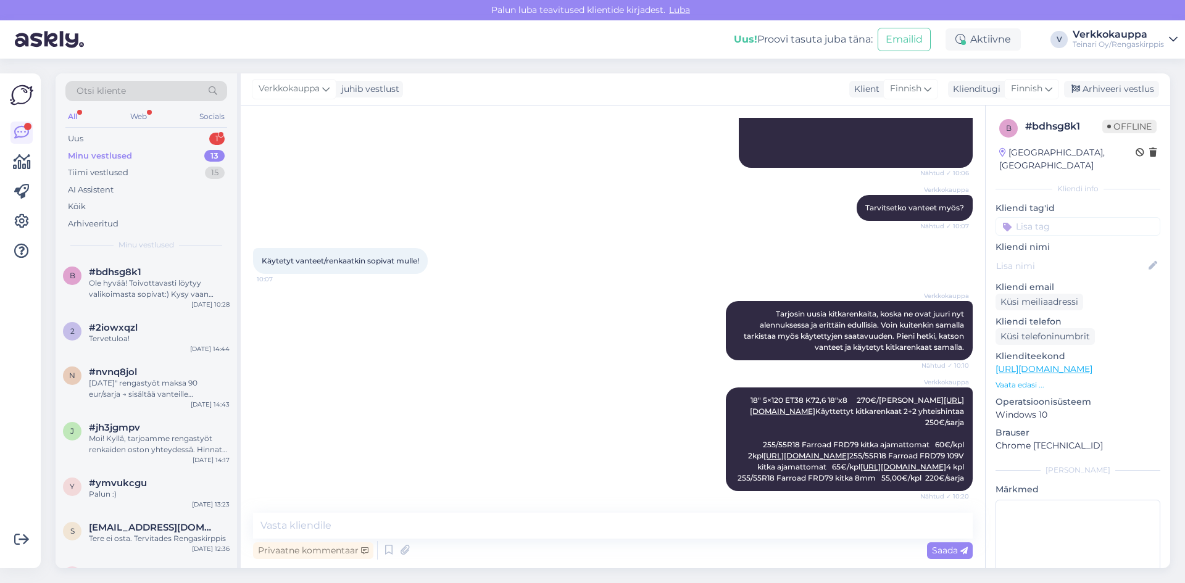
scroll to position [574, 0]
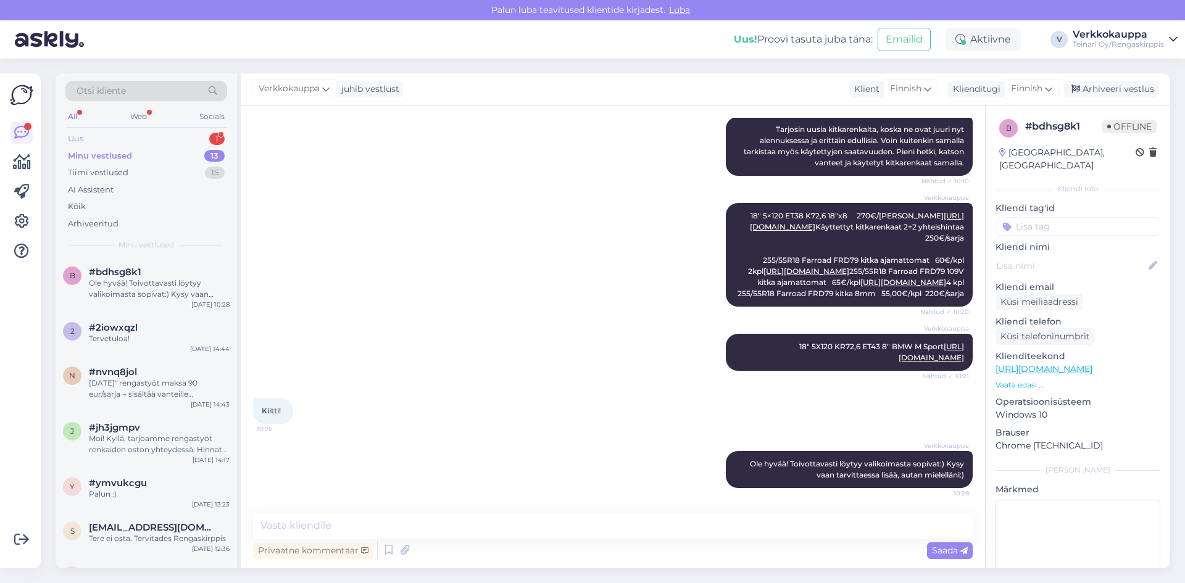
click at [77, 137] on div "Uus" at bounding box center [75, 139] width 15 height 12
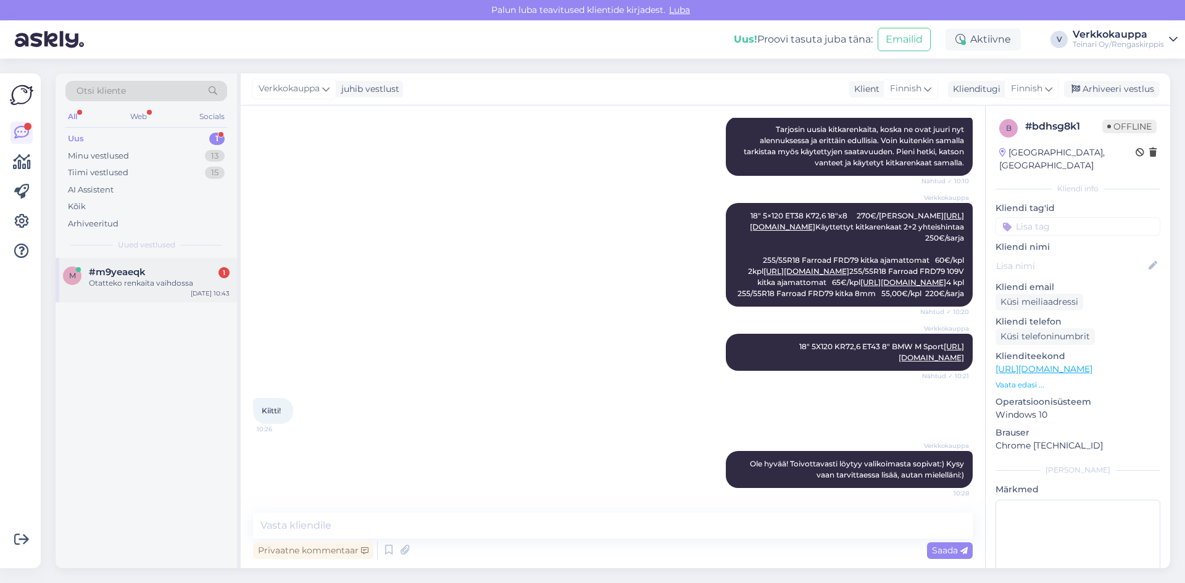
click at [152, 283] on div "Otatteko renkaita vaihdossa" at bounding box center [159, 283] width 141 height 11
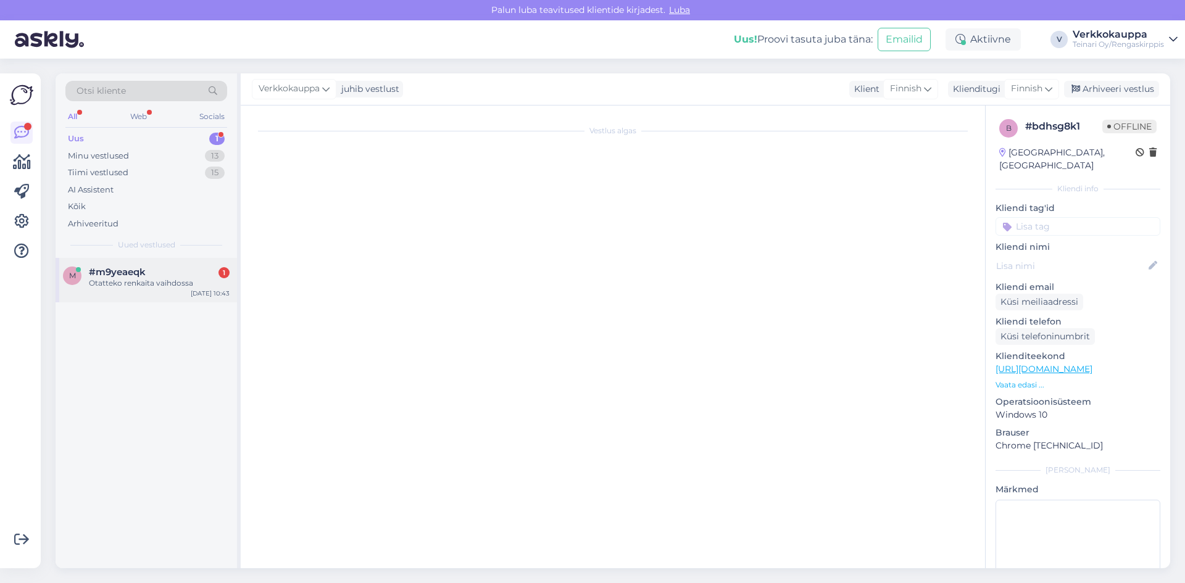
scroll to position [0, 0]
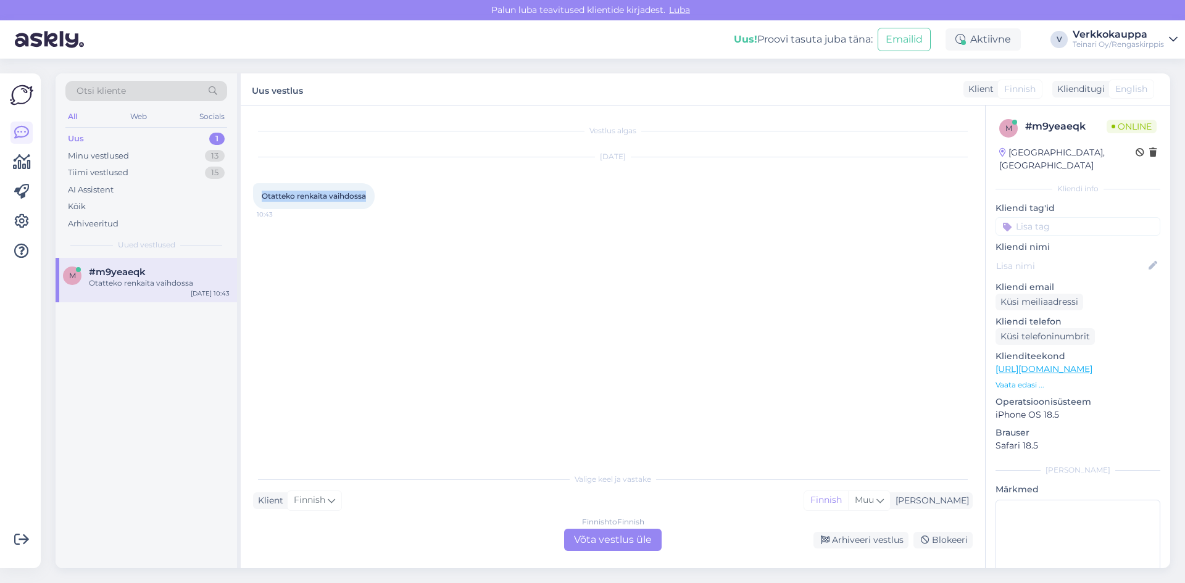
drag, startPoint x: 260, startPoint y: 194, endPoint x: 367, endPoint y: 200, distance: 106.3
click at [367, 200] on div "Otatteko renkaita vaihdossa 10:43" at bounding box center [314, 196] width 122 height 26
copy span "Otatteko renkaita vaihdossa"
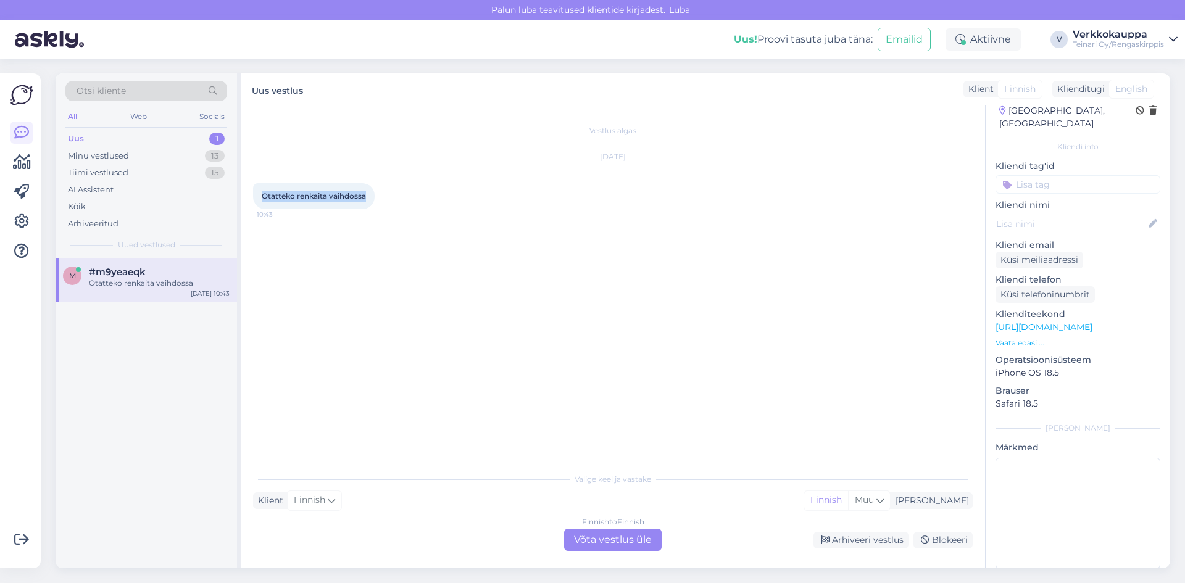
scroll to position [48, 0]
click at [600, 538] on div "Finnish to Finnish Võta vestlus üle" at bounding box center [613, 540] width 98 height 22
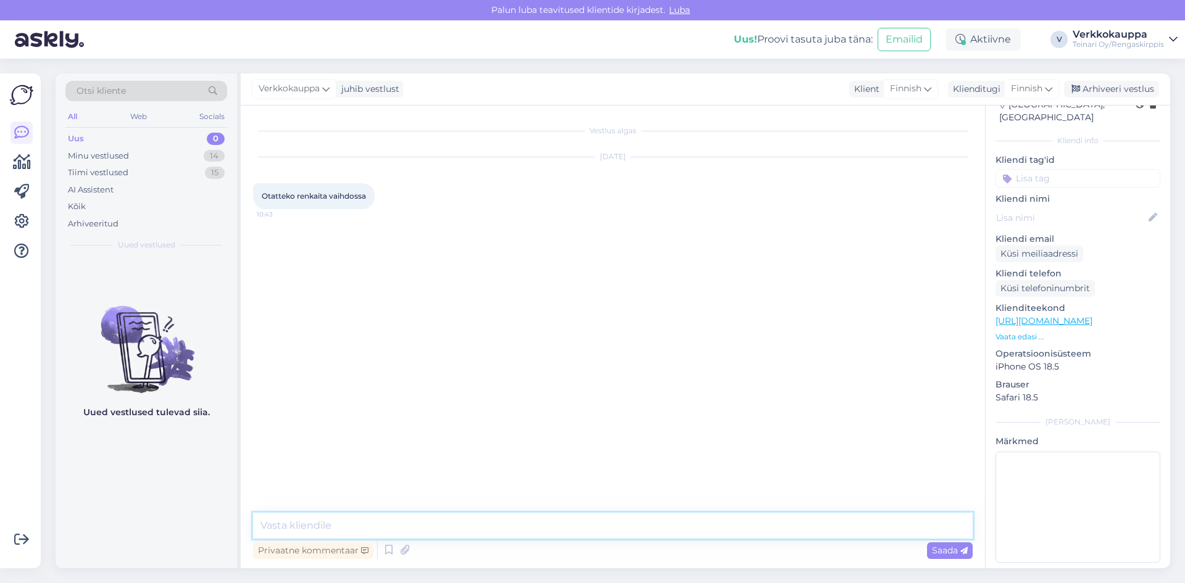
paste textarea "Emme tarjoa varsinaista vaihtoa, mutta renkaat voi tuoda paikan päälle arvioita…"
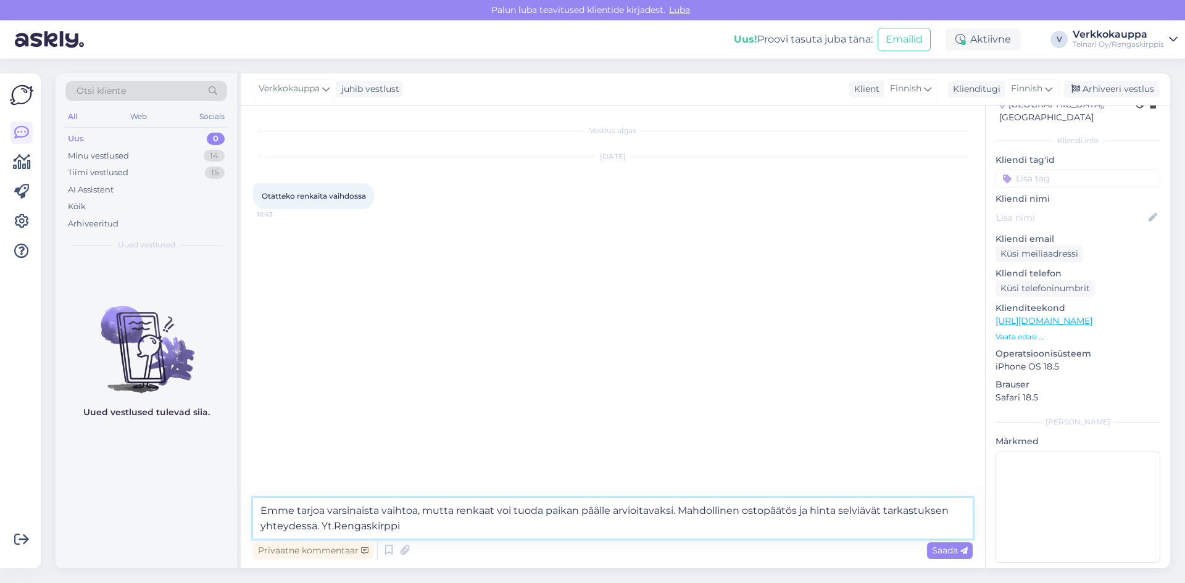
type textarea "Emme tarjoa varsinaista vaihtoa, mutta renkaat voi tuoda paikan päälle arvioita…"
